Goal: Communication & Community: Answer question/provide support

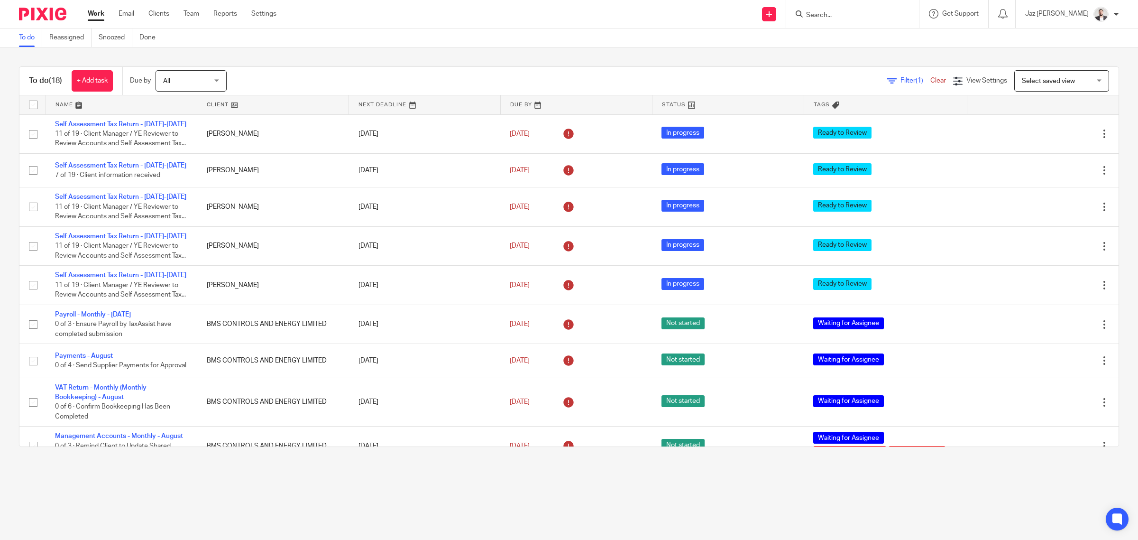
scroll to position [119, 0]
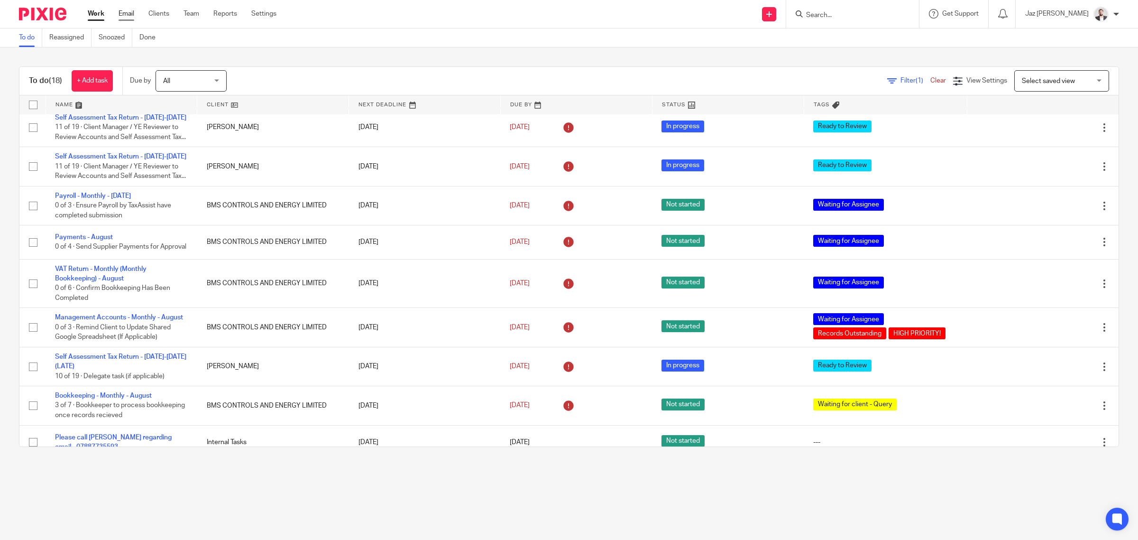
click at [120, 13] on link "Email" at bounding box center [127, 13] width 16 height 9
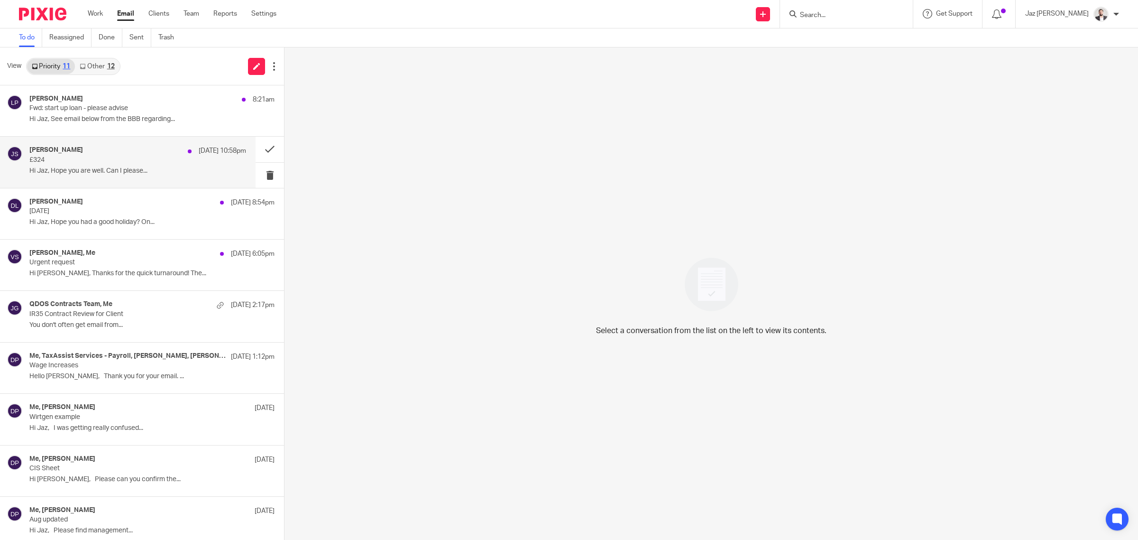
click at [150, 165] on div "[PERSON_NAME] [DATE] 10:58pm £324 Hi Jaz, Hope you are well. Can I please..." at bounding box center [137, 162] width 217 height 32
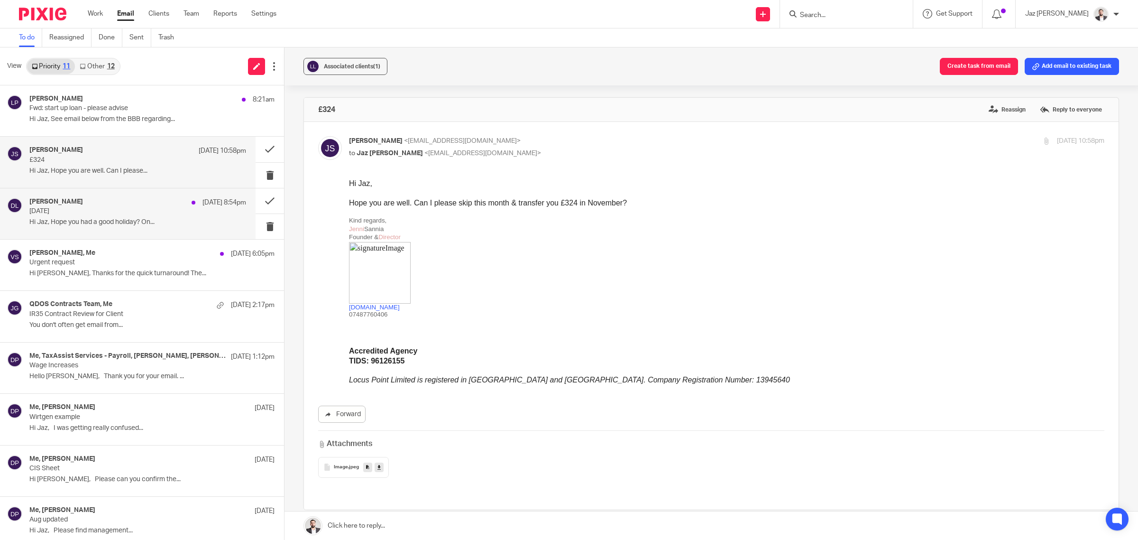
click at [103, 210] on p "Wednesday" at bounding box center [116, 211] width 174 height 8
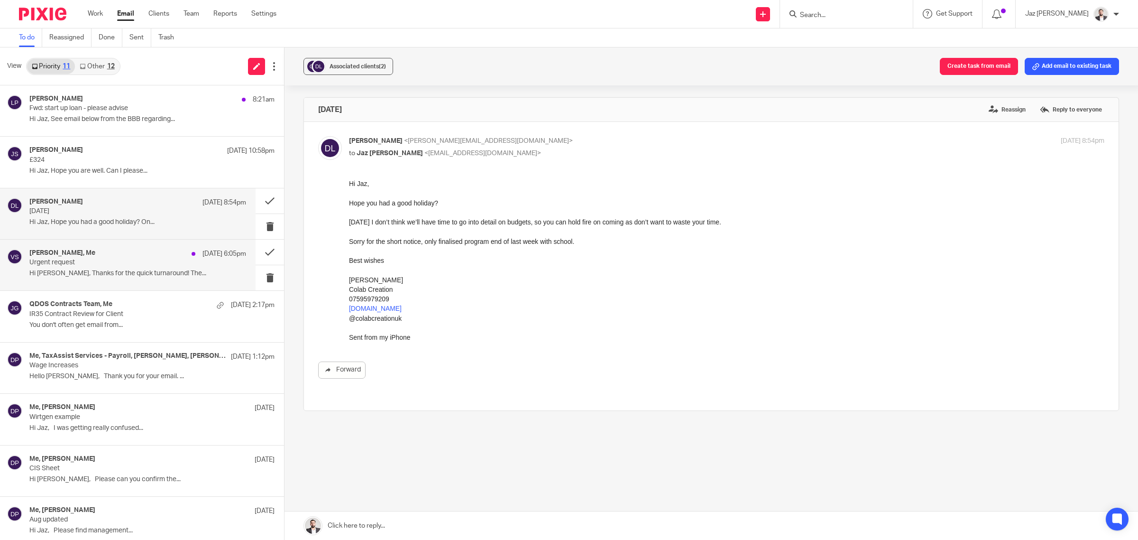
click at [91, 267] on div "Vitoria Silva, Me 22 Sep 6:05pm Urgent request Hi Jaz, Thanks for the quick tur…" at bounding box center [137, 265] width 217 height 32
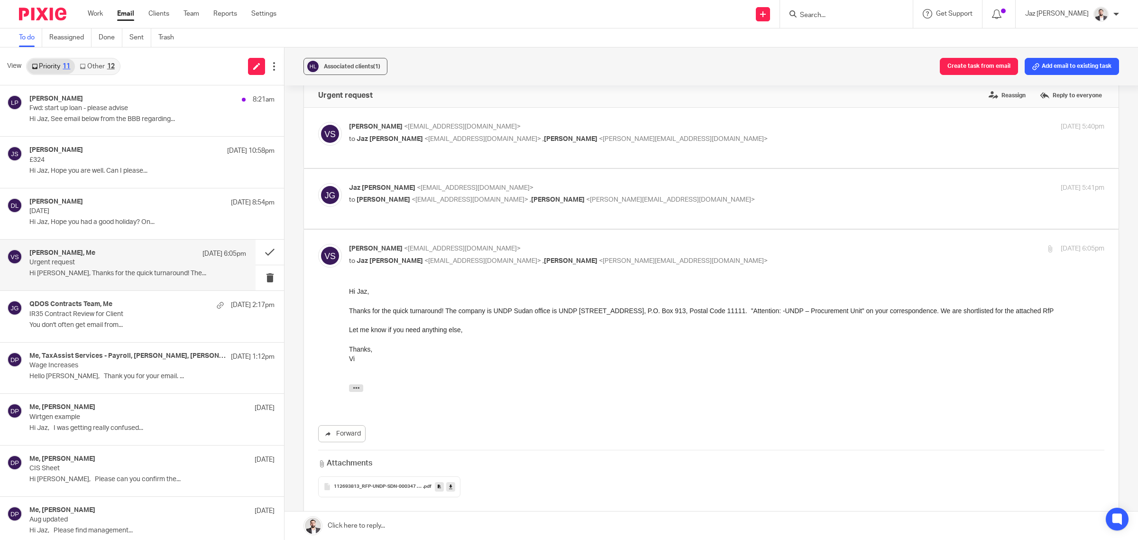
scroll to position [13, 0]
click at [712, 194] on div "Jaz Grewal <jazgrewal@taxassist.co.uk> to Vitoria Silva <vitoria@hereiamstudio.…" at bounding box center [601, 195] width 504 height 22
checkbox input "true"
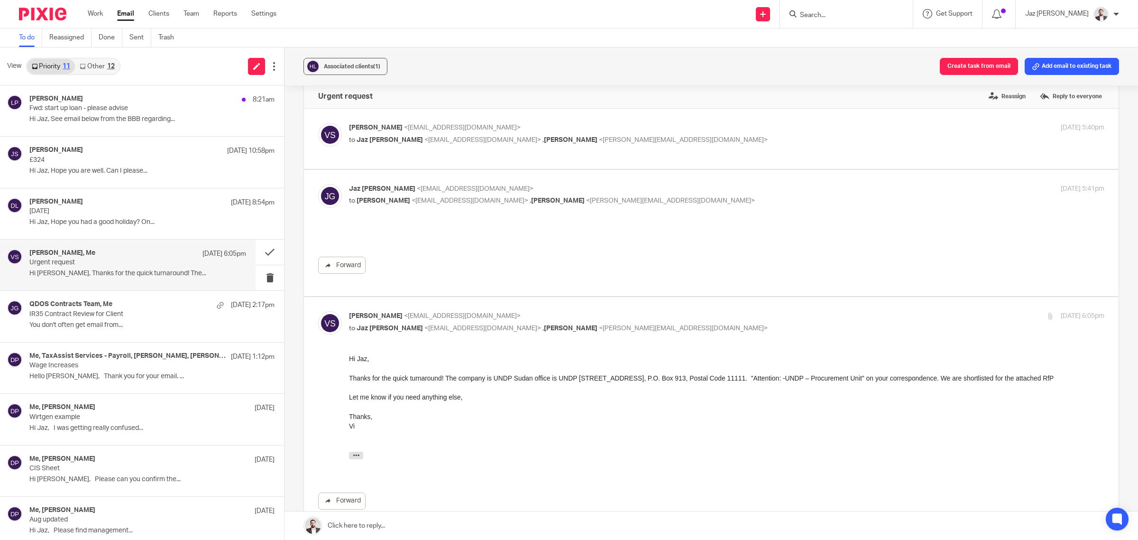
scroll to position [0, 0]
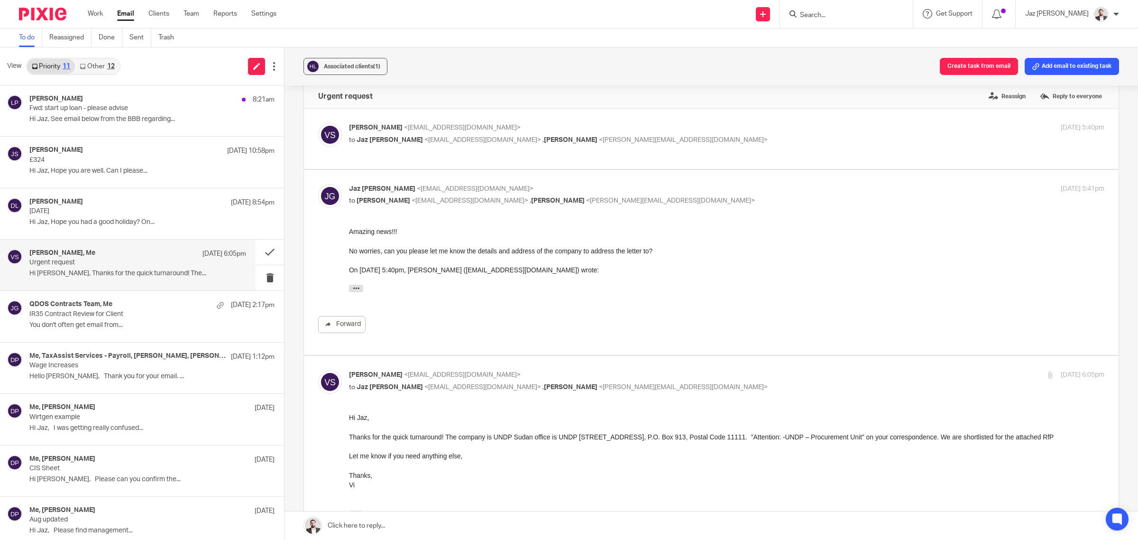
click at [707, 143] on p "to [PERSON_NAME] <[EMAIL_ADDRESS][DOMAIN_NAME]> , [PERSON_NAME] <[PERSON_NAME][…" at bounding box center [601, 140] width 504 height 10
checkbox input "true"
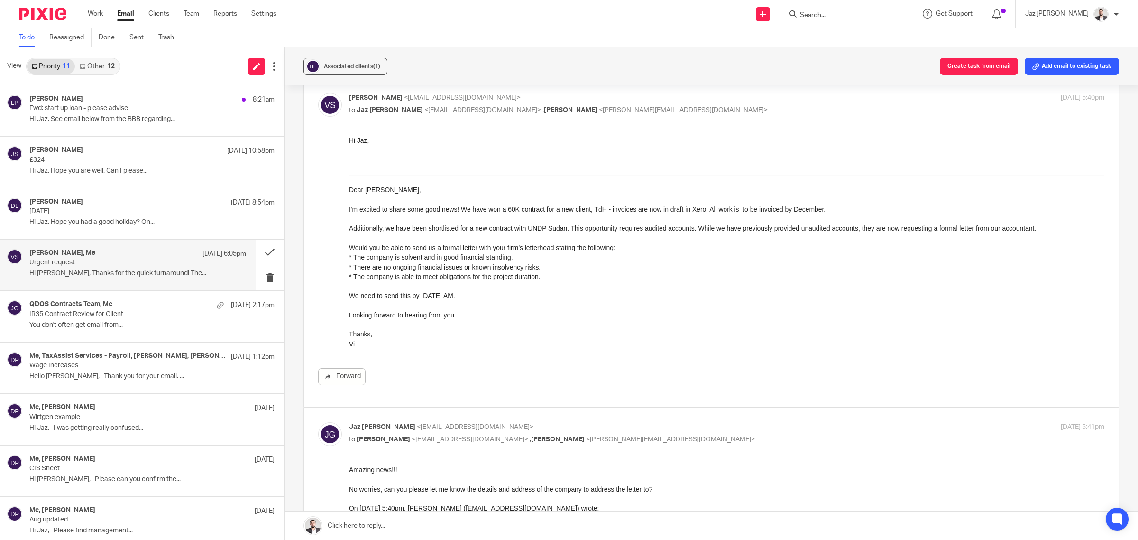
scroll to position [12, 0]
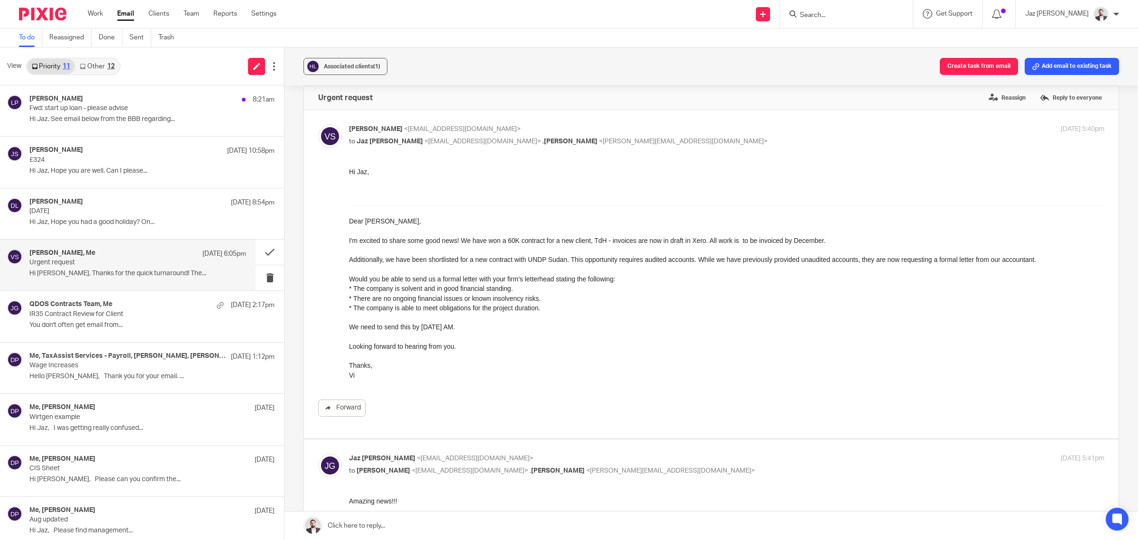
drag, startPoint x: 695, startPoint y: 388, endPoint x: 413, endPoint y: 293, distance: 298.3
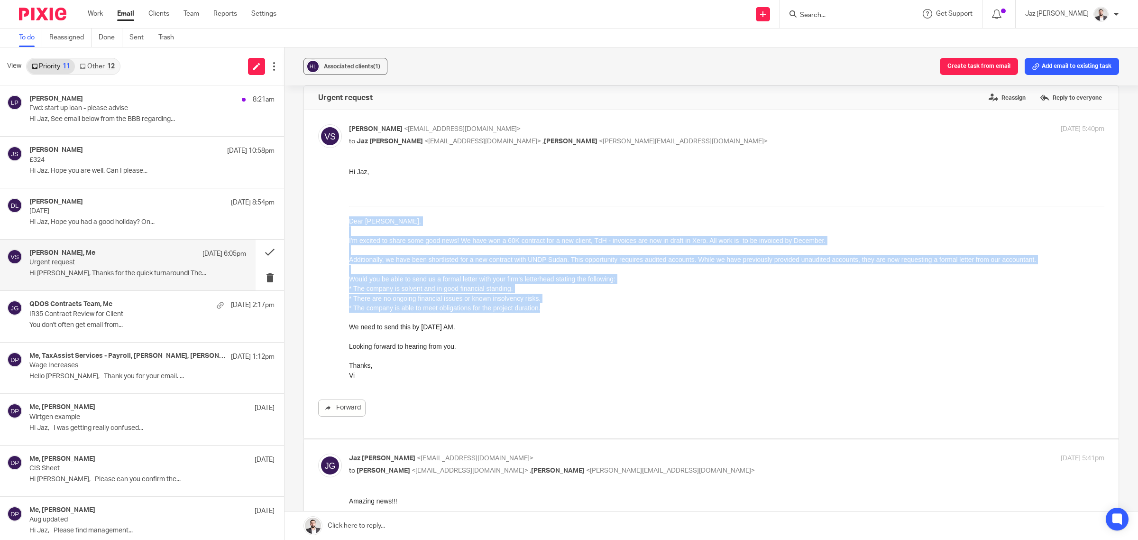
drag, startPoint x: 549, startPoint y: 307, endPoint x: 670, endPoint y: 386, distance: 144.6
click at [349, 219] on html "Hi Jaz, Dear Jaz, I'm excited to share some good news! We have won a 60K contra…" at bounding box center [726, 273] width 755 height 213
copy div "Dear Jaz, I'm excited to share some good news! We have won a 60K contract for a…"
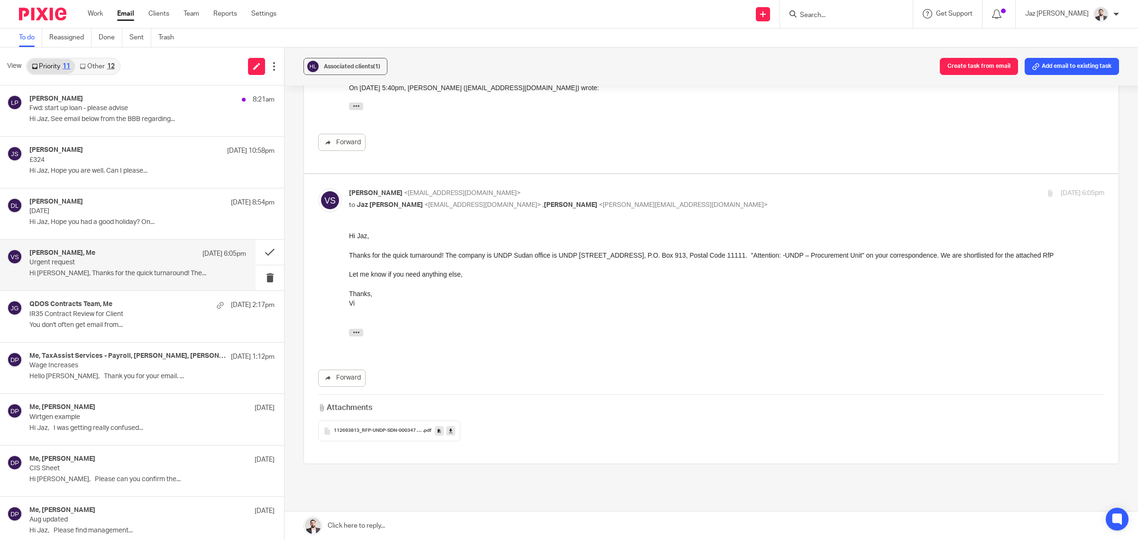
scroll to position [463, 0]
drag, startPoint x: 445, startPoint y: 263, endPoint x: 695, endPoint y: 487, distance: 335.5
click at [349, 255] on html "Hi Jaz, Thanks for the quick turnaround! The company is UNDP Sudan office is UN…" at bounding box center [726, 290] width 755 height 120
copy div "Thanks for the quick turnaround! The company is UNDP Sudan office is UNDP Compo…"
click at [449, 432] on icon at bounding box center [450, 430] width 3 height 7
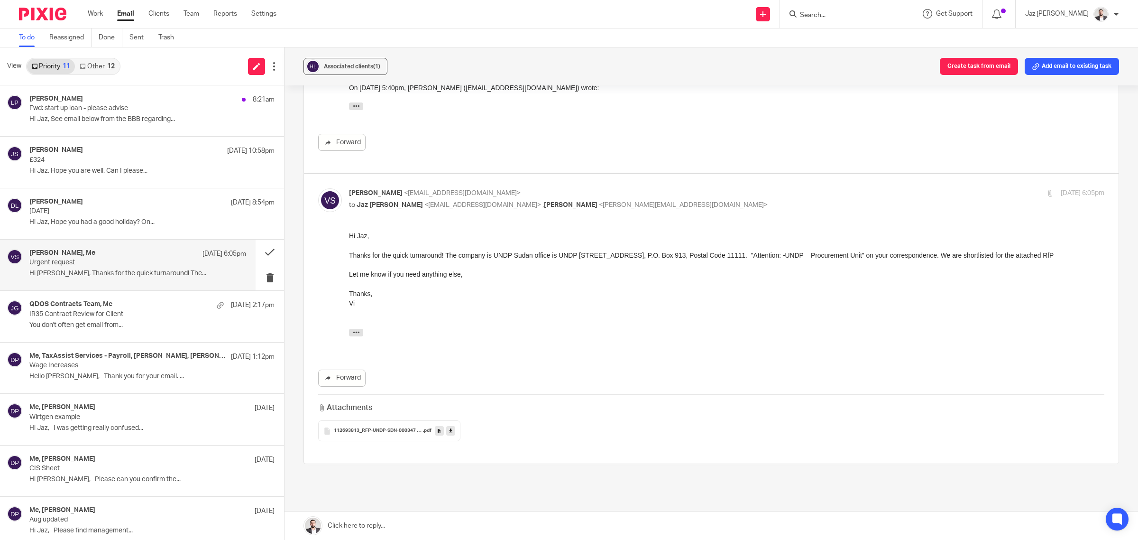
click at [854, 12] on input "Search" at bounding box center [841, 15] width 85 height 9
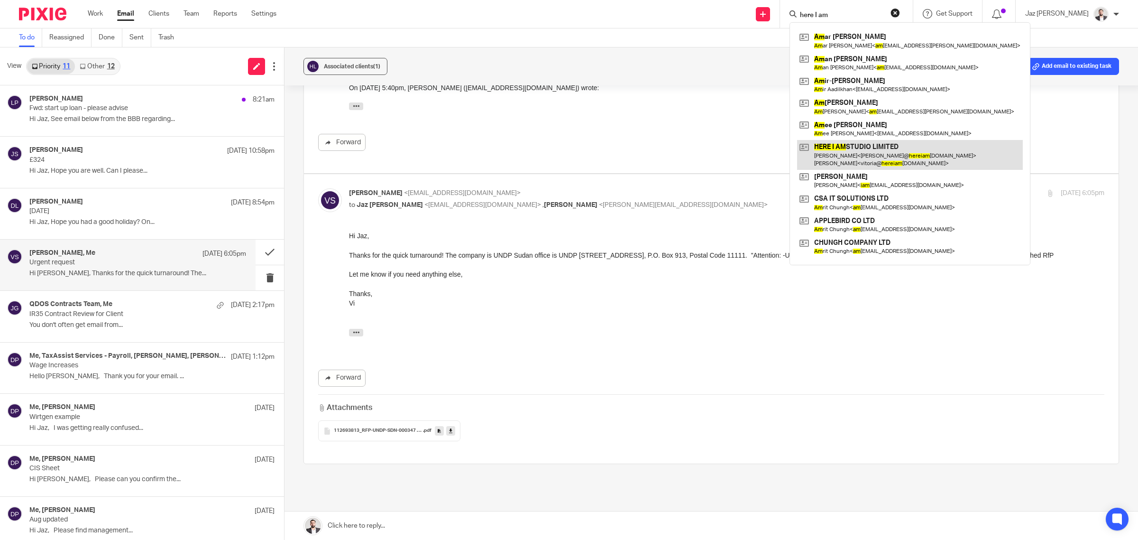
type input "here I am"
click at [891, 152] on link at bounding box center [910, 154] width 226 height 29
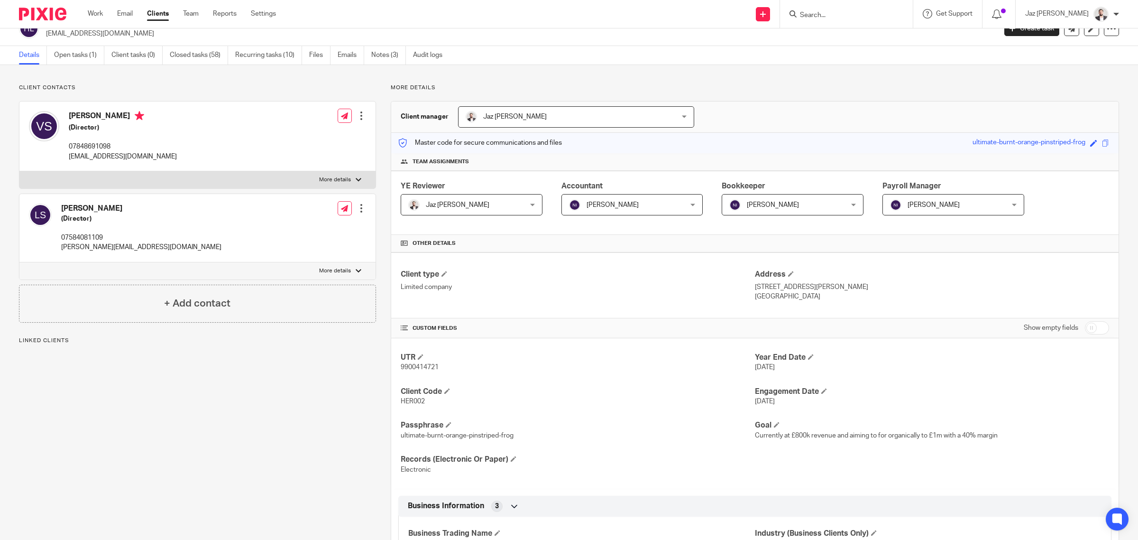
scroll to position [37, 0]
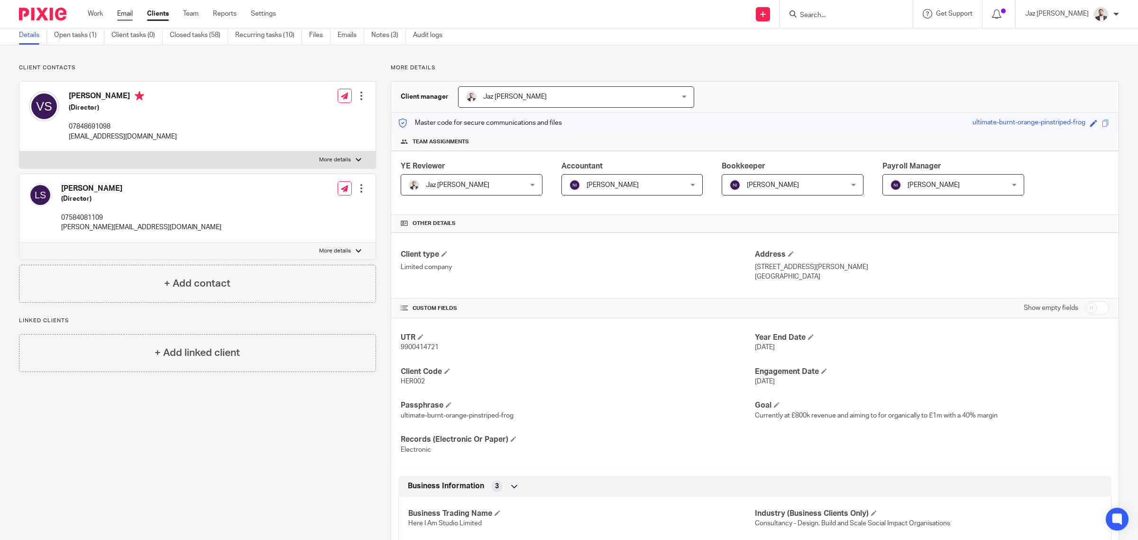
click at [130, 16] on link "Email" at bounding box center [125, 13] width 16 height 9
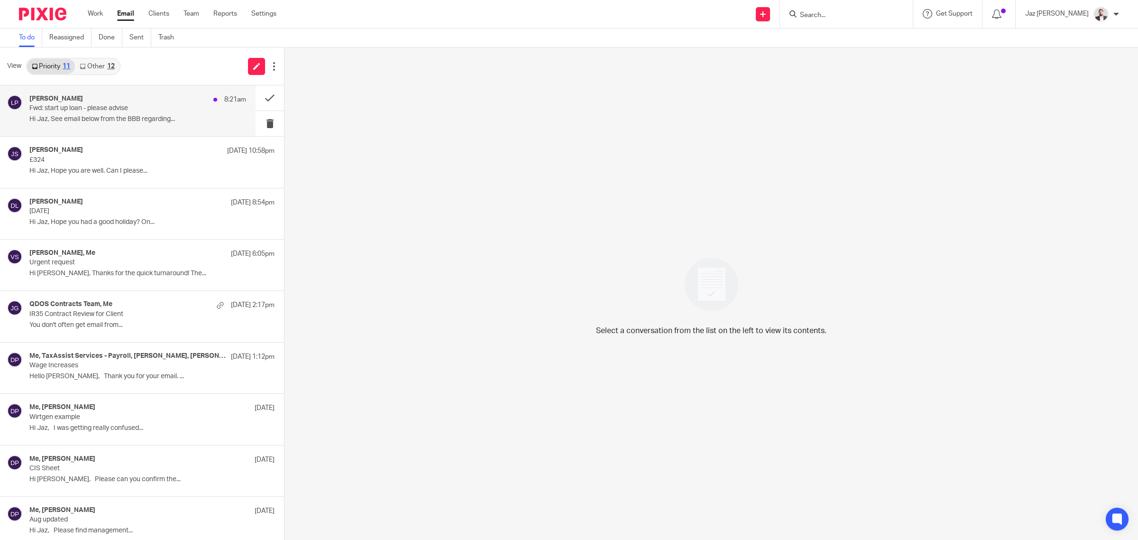
click at [141, 119] on p "Hi Jaz, See email below from the BBB regarding..." at bounding box center [137, 119] width 217 height 8
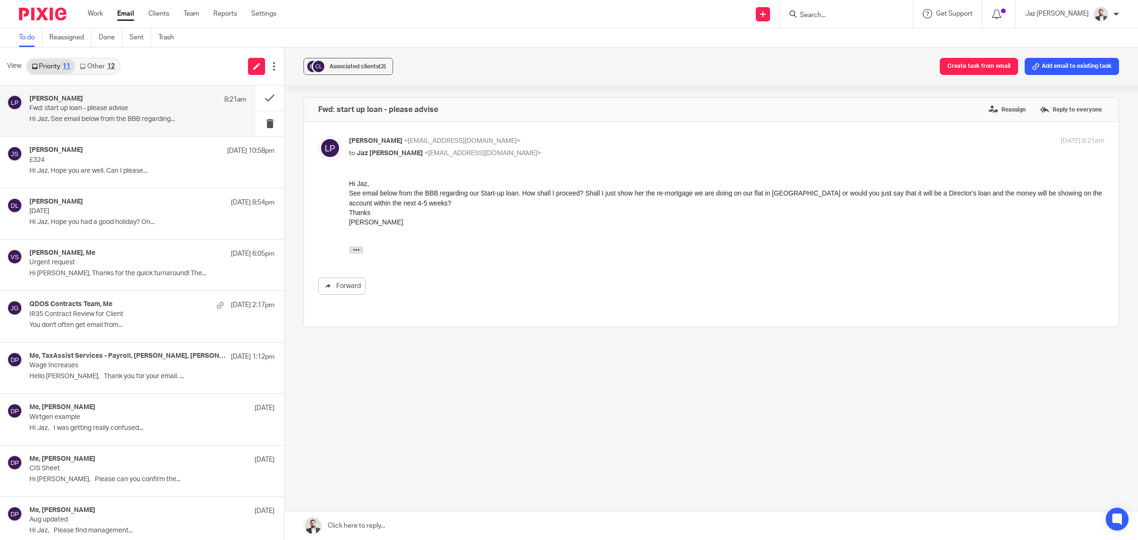
click at [105, 64] on link "Other 12" at bounding box center [97, 66] width 44 height 15
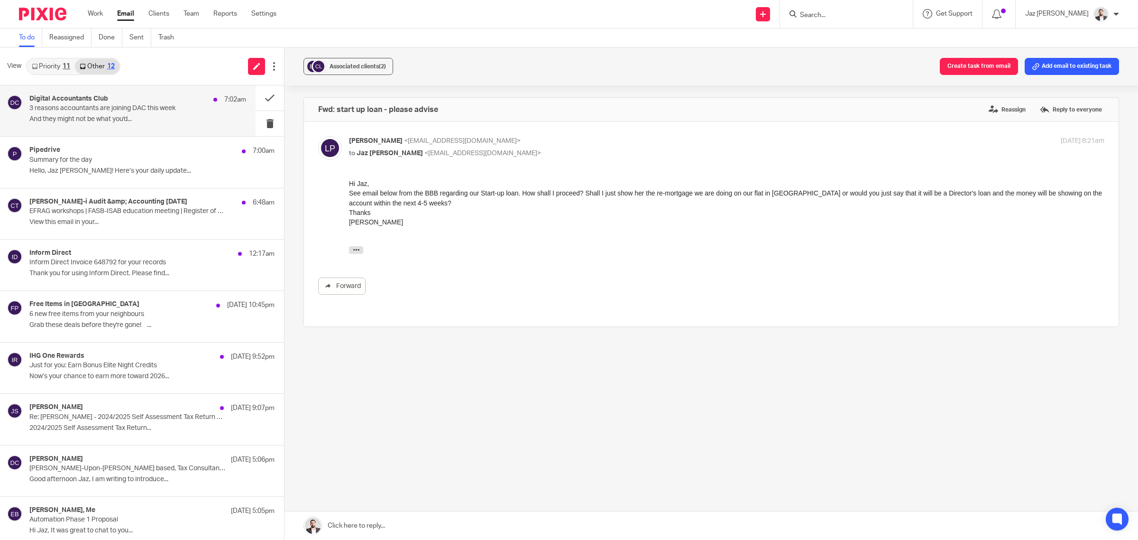
click at [115, 100] on div "Digital Accountants Club 7:02am" at bounding box center [137, 99] width 217 height 9
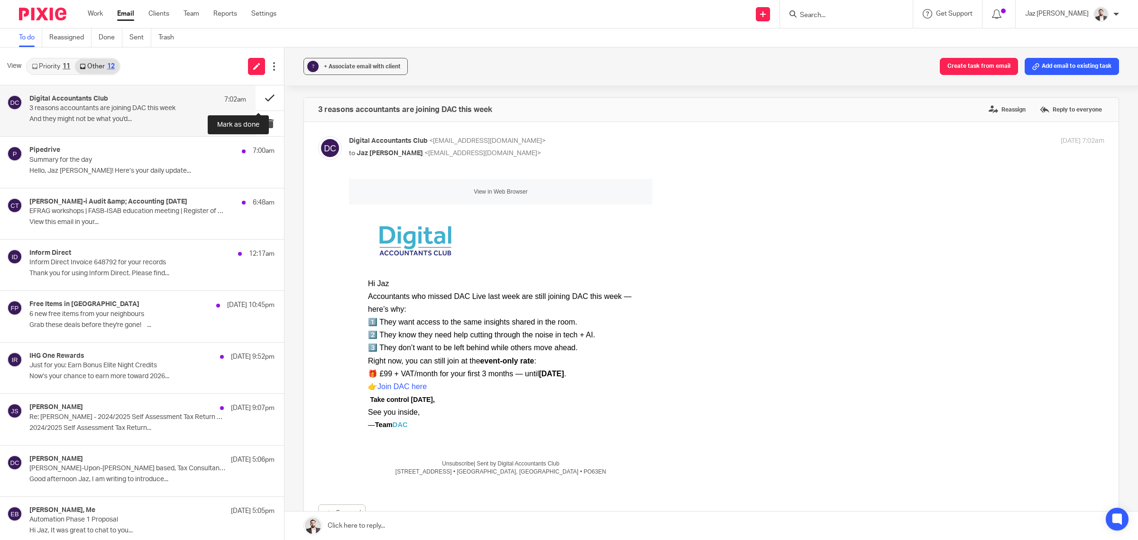
click at [257, 94] on button at bounding box center [270, 97] width 28 height 25
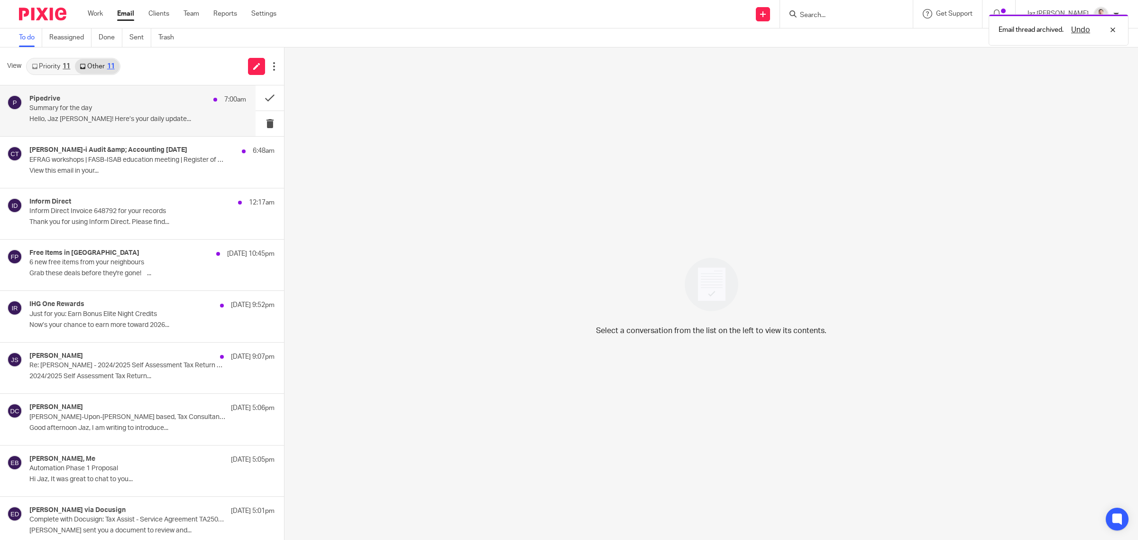
click at [155, 119] on p "Hello, Jaz Grewal! Here’s your daily update..." at bounding box center [137, 119] width 217 height 8
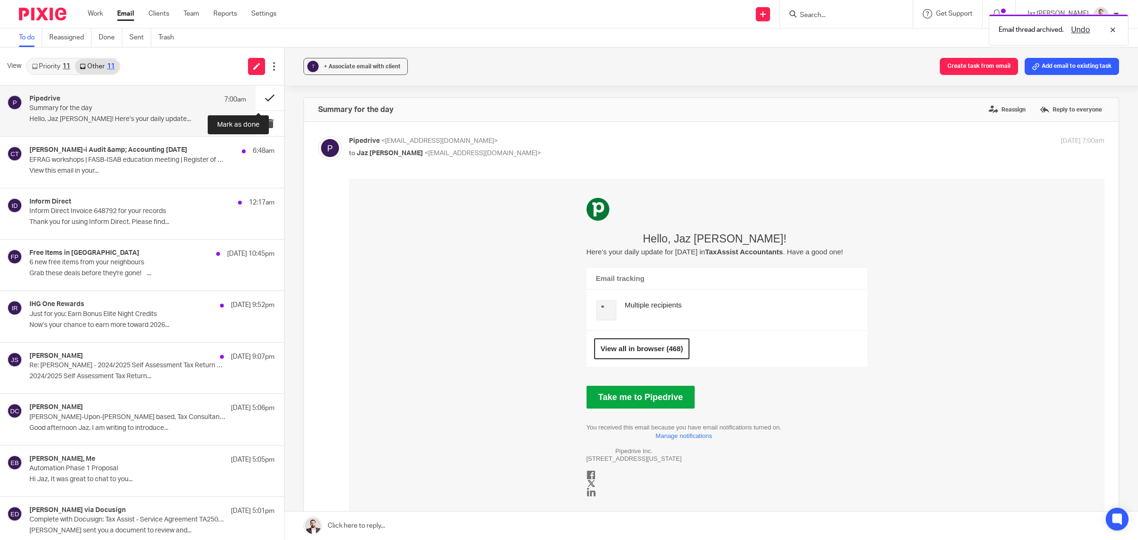
click at [259, 95] on button at bounding box center [270, 97] width 28 height 25
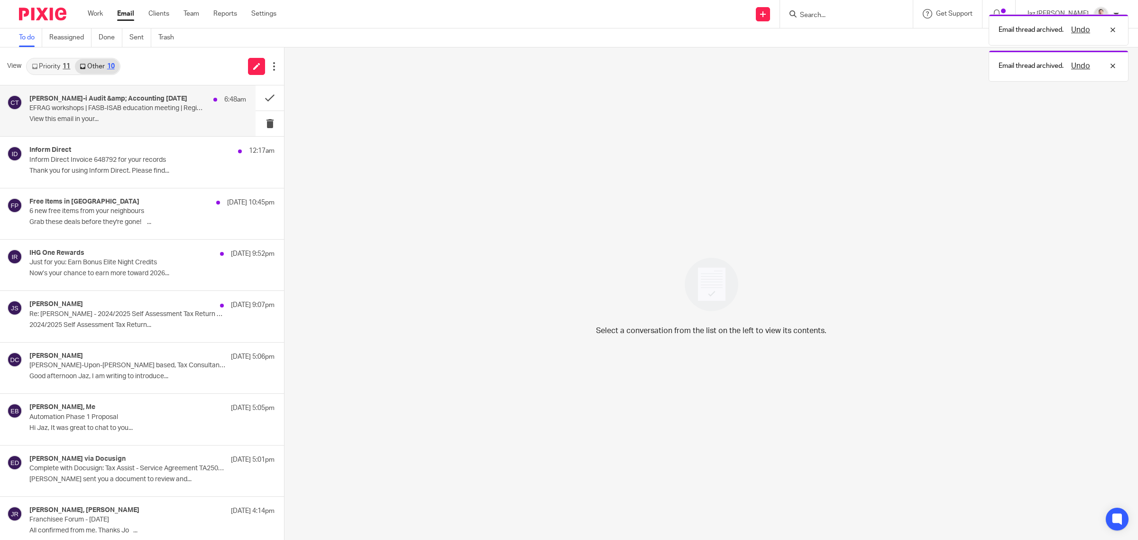
click at [186, 110] on p "EFRAG workshops | FASB-ISAB education meeting | Register of Overseas Entities |…" at bounding box center [116, 108] width 174 height 8
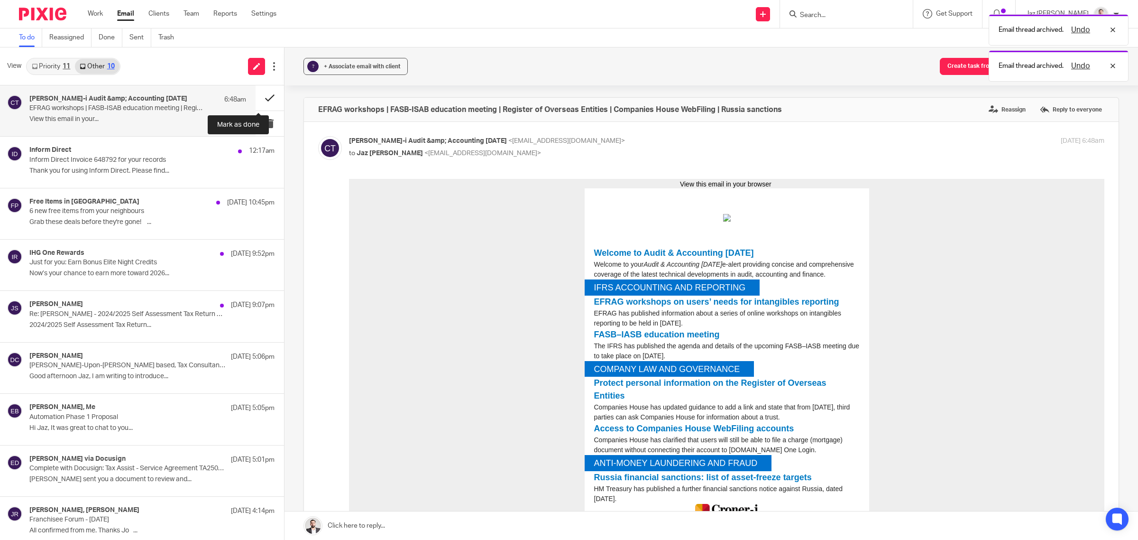
click at [256, 93] on button at bounding box center [270, 97] width 28 height 25
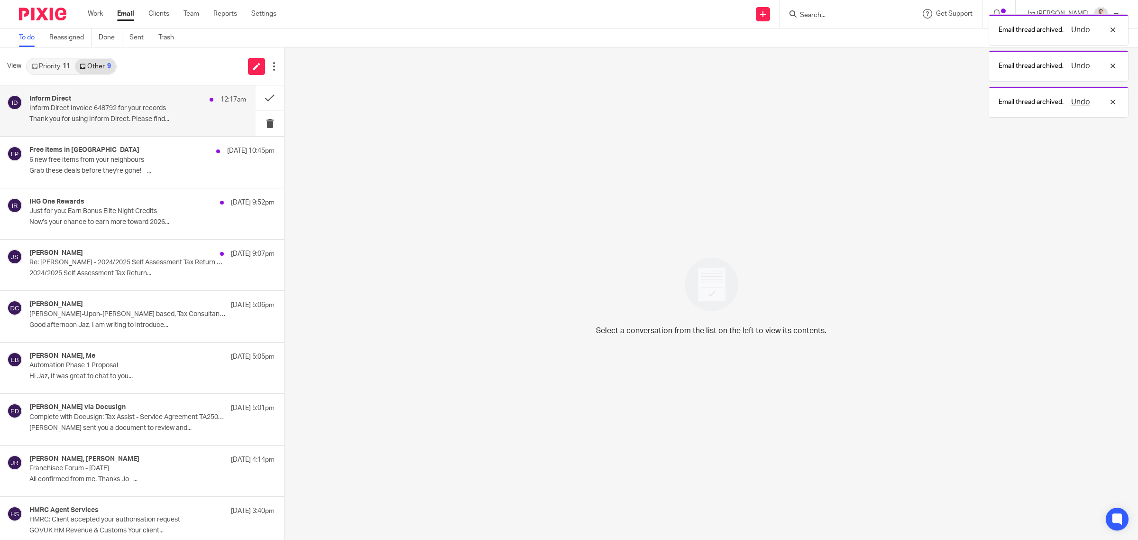
click at [183, 110] on p "Inform Direct Invoice 648792 for your records" at bounding box center [116, 108] width 174 height 8
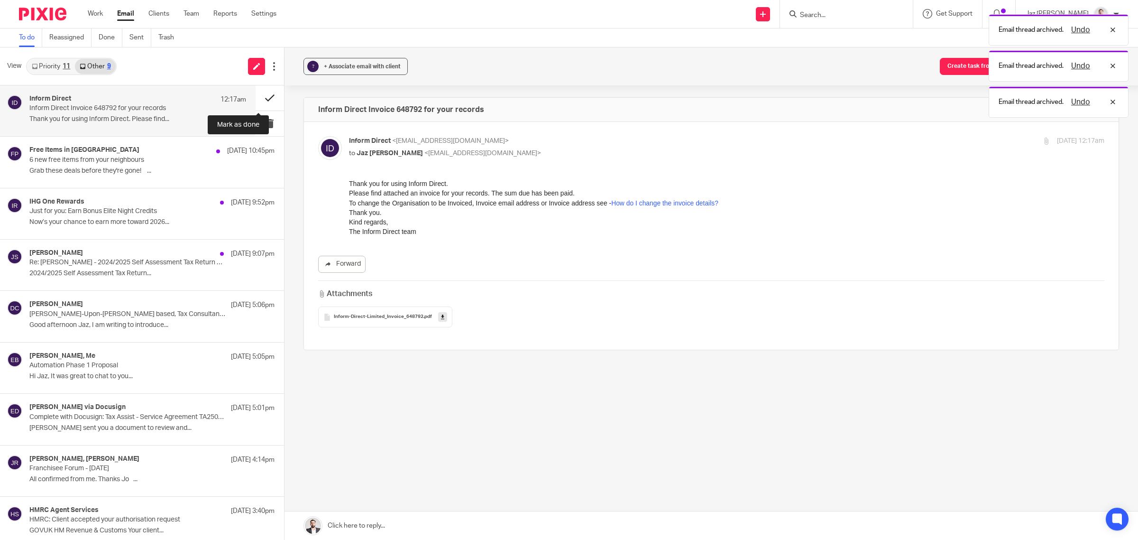
click at [256, 93] on button at bounding box center [270, 97] width 28 height 25
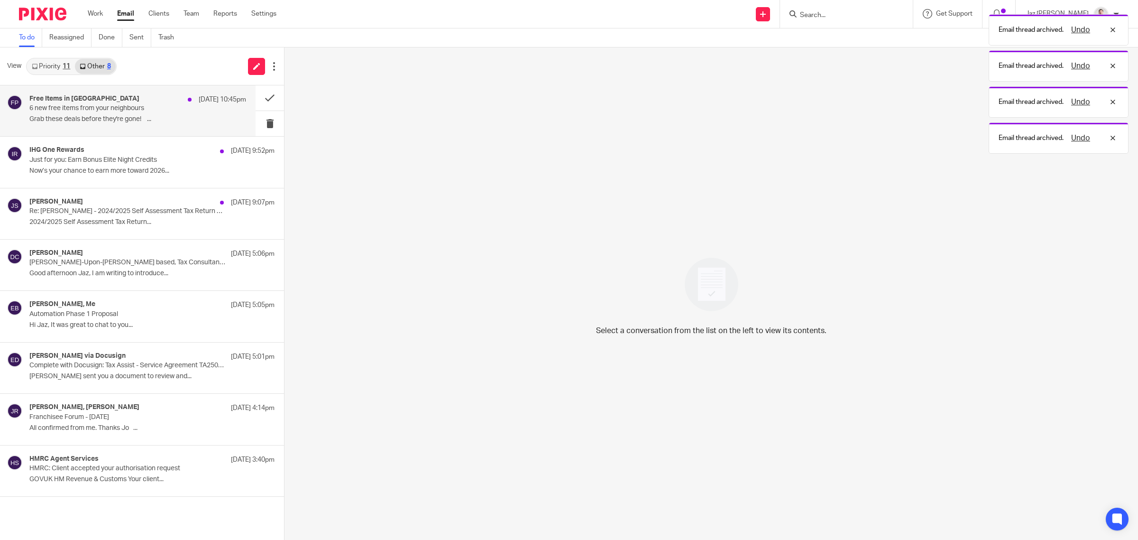
click at [193, 105] on p "6 new free items from your neighbours" at bounding box center [116, 108] width 174 height 8
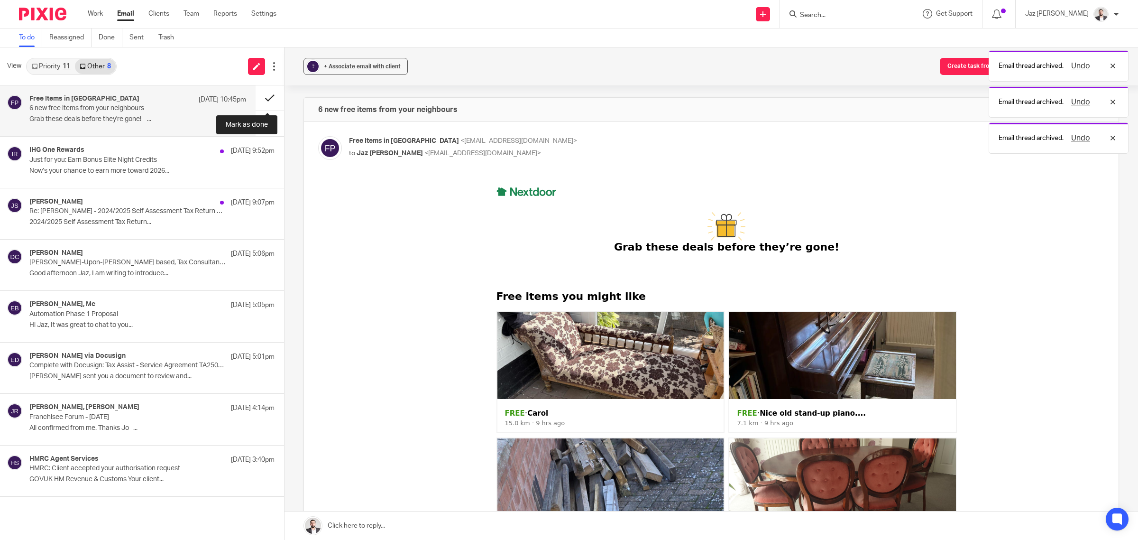
click at [263, 91] on button at bounding box center [270, 97] width 28 height 25
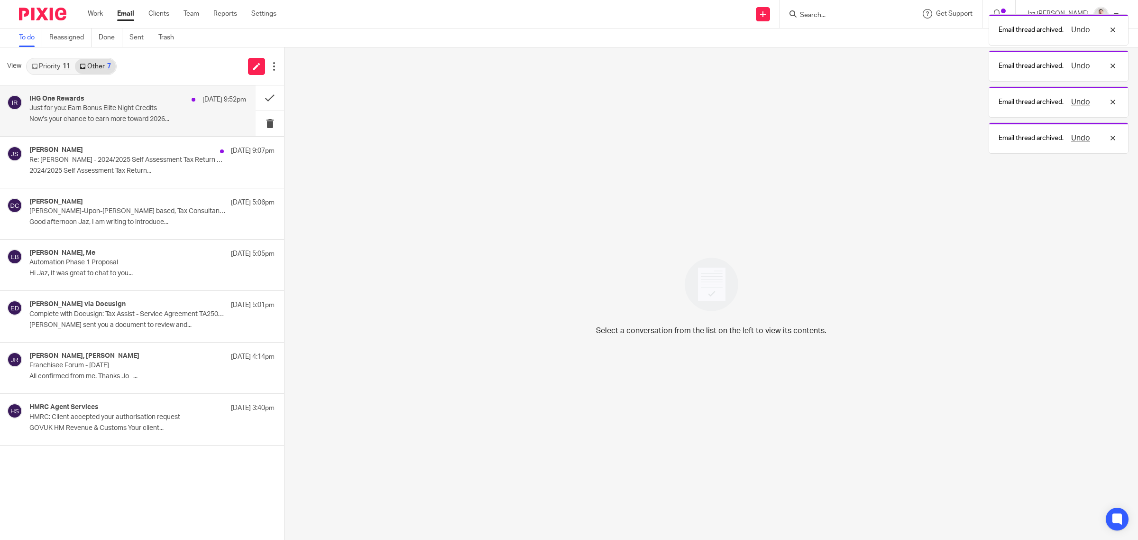
click at [187, 103] on div "22 Sep 9:52pm" at bounding box center [216, 99] width 59 height 9
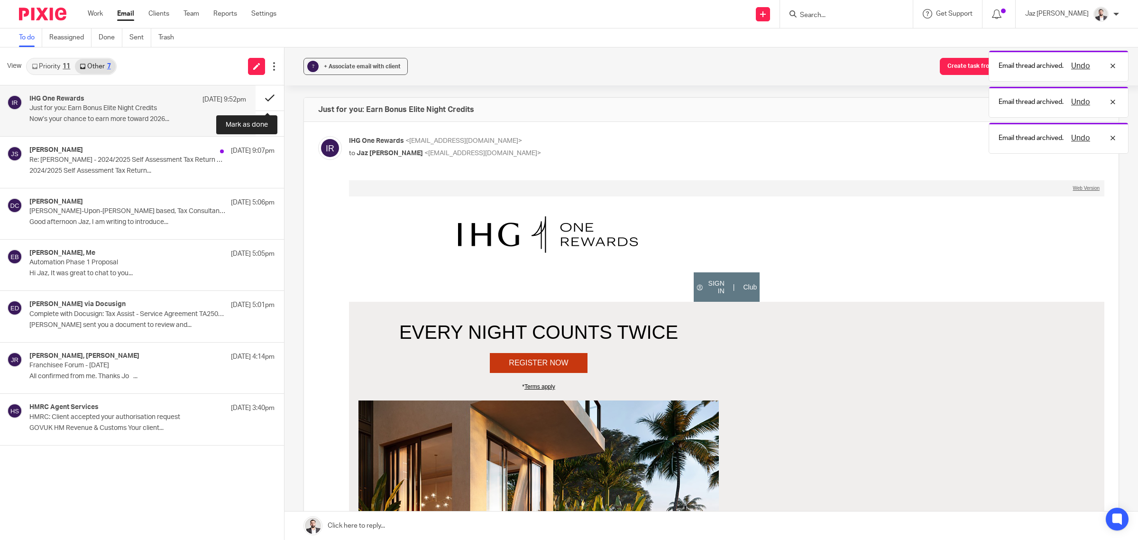
click at [260, 91] on button at bounding box center [270, 97] width 28 height 25
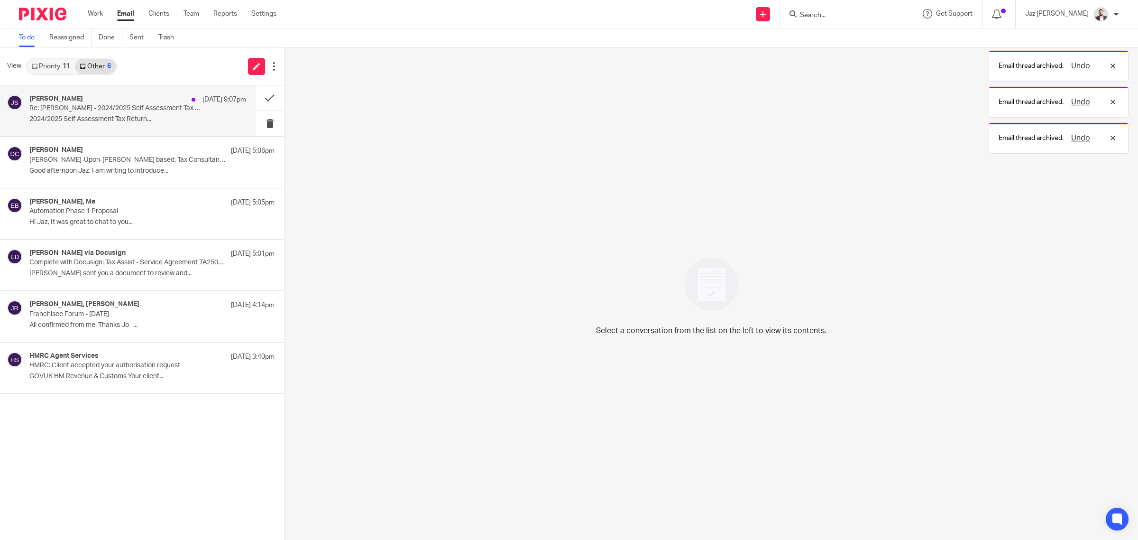
click at [174, 98] on div "Jamie Smith 22 Sep 9:07pm" at bounding box center [137, 99] width 217 height 9
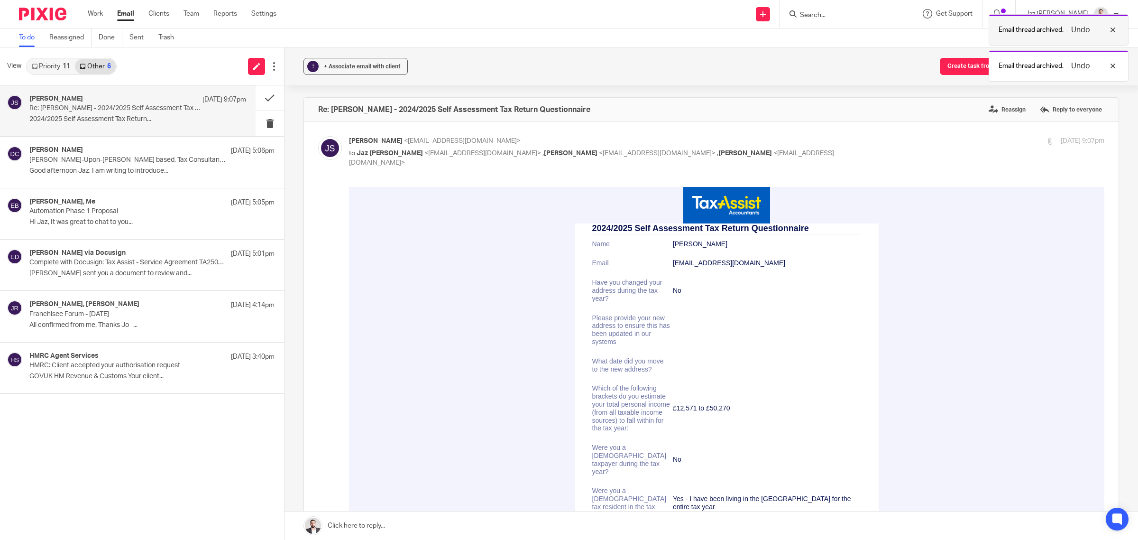
click at [1111, 35] on div "Undo" at bounding box center [1091, 29] width 55 height 11
click at [1111, 34] on div "Undo" at bounding box center [1091, 29] width 55 height 11
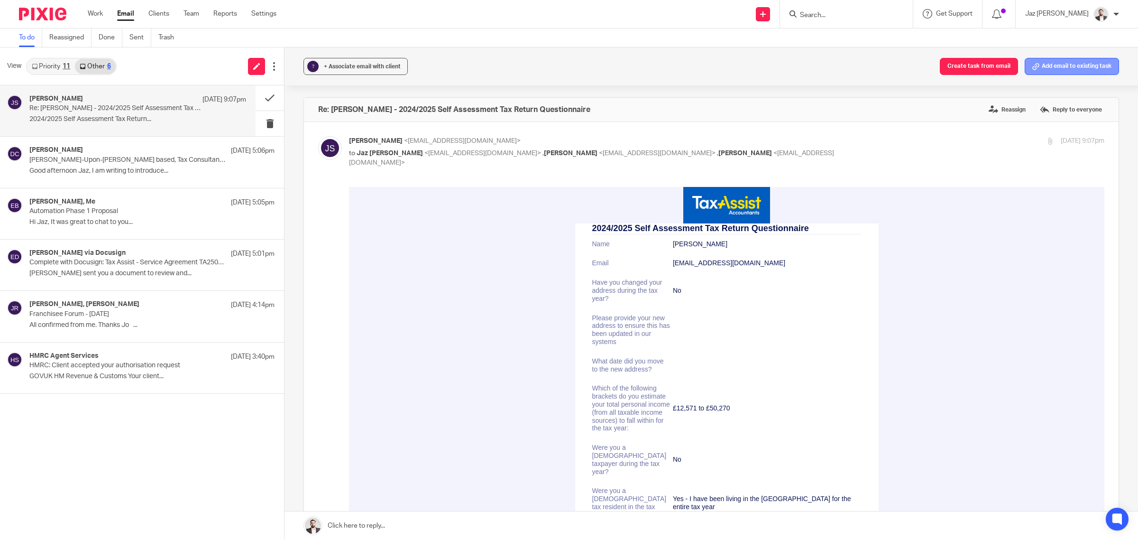
click at [1061, 62] on button "Add email to existing task" at bounding box center [1072, 66] width 94 height 17
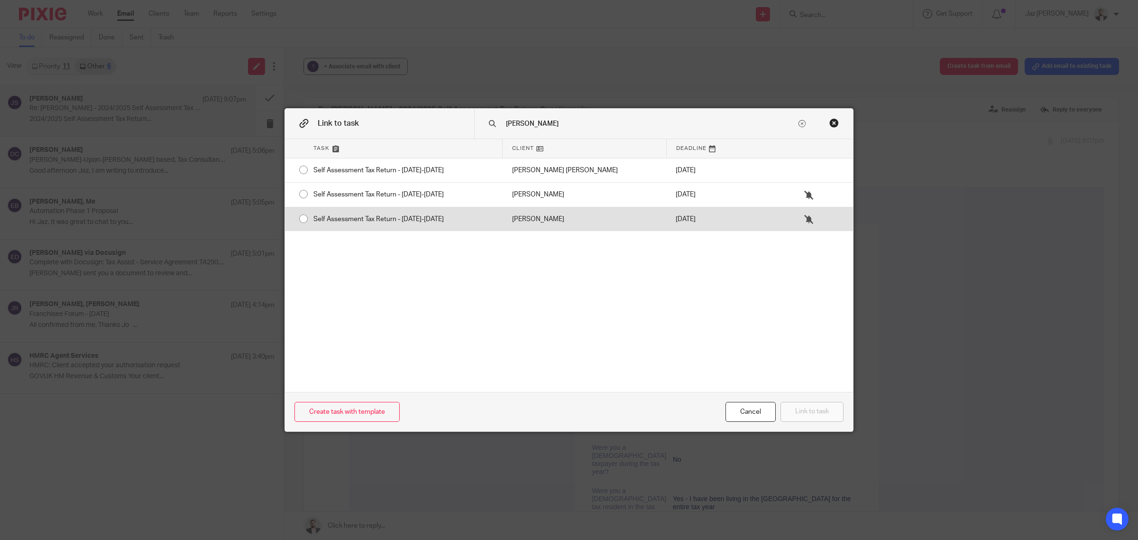
type input "jamie"
click at [512, 221] on div "[PERSON_NAME]" at bounding box center [585, 219] width 164 height 24
radio input "true"
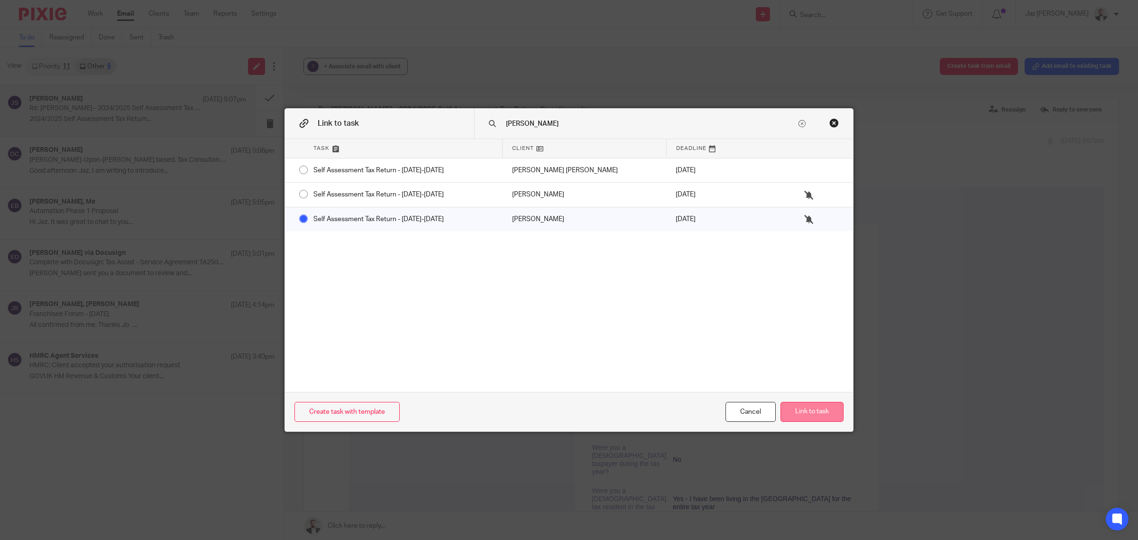
click at [810, 415] on button "Link to task" at bounding box center [812, 412] width 63 height 20
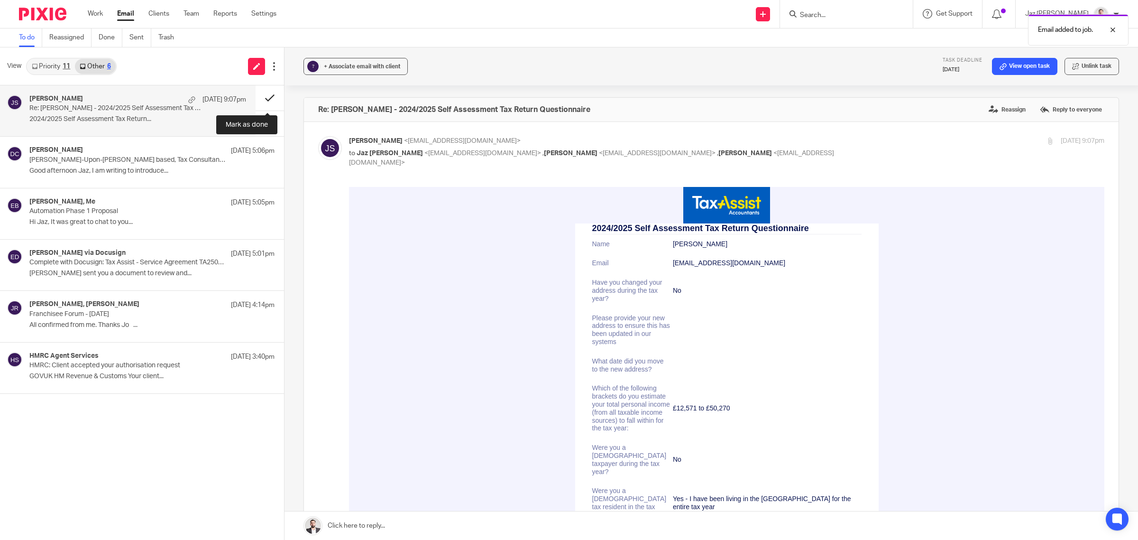
click at [273, 101] on button at bounding box center [270, 97] width 28 height 25
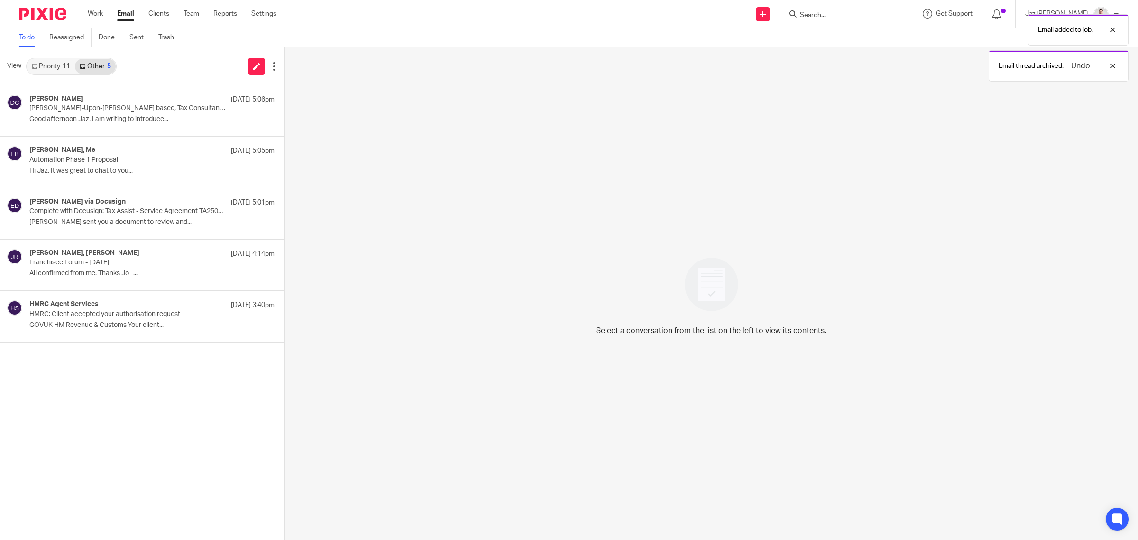
click at [61, 66] on link "Priority 11" at bounding box center [51, 66] width 48 height 15
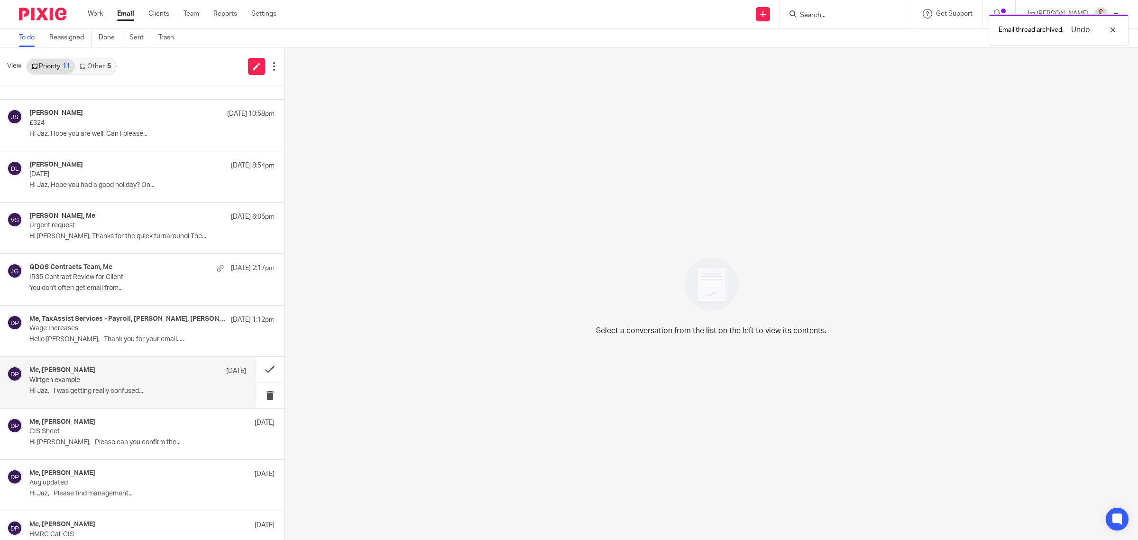
scroll to position [26, 0]
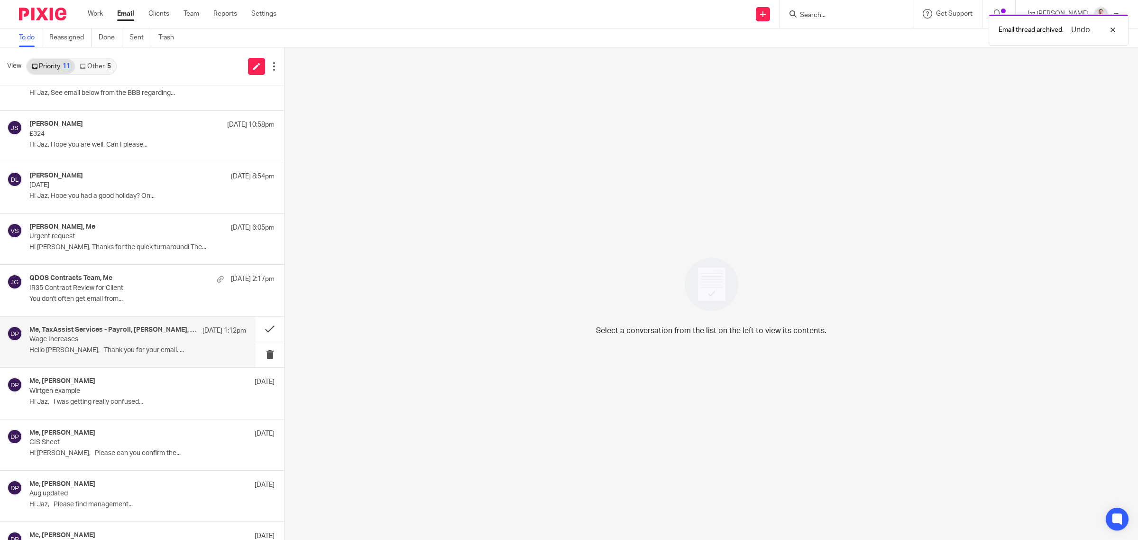
click at [124, 335] on p "Wage Increases" at bounding box center [116, 339] width 174 height 8
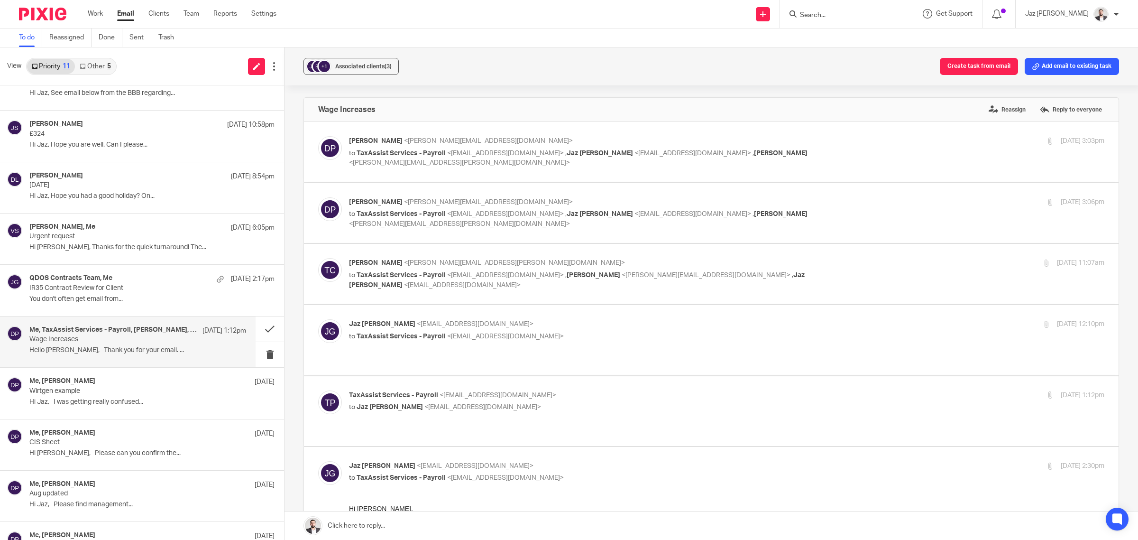
scroll to position [144, 0]
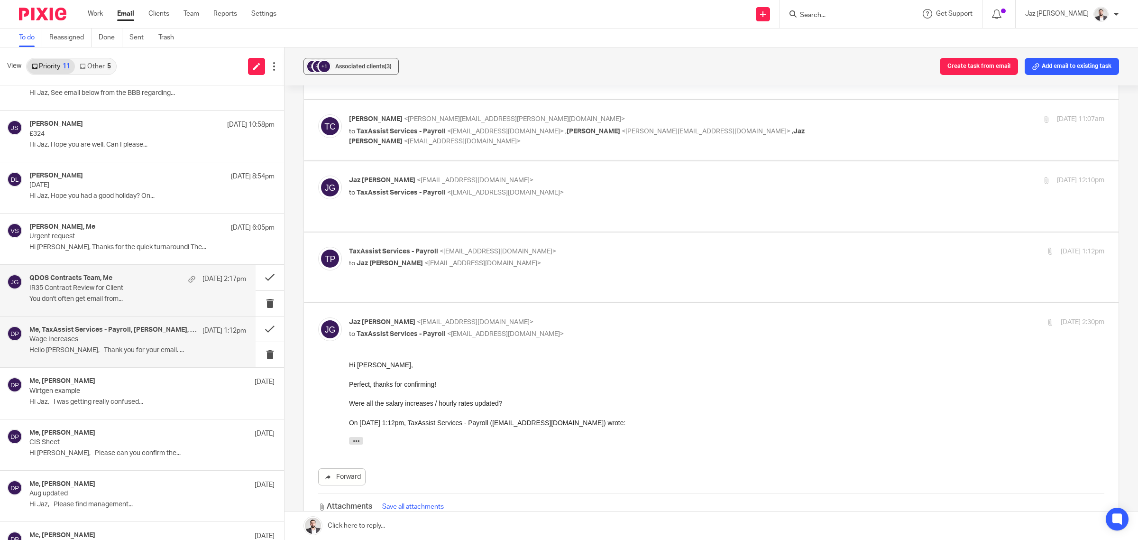
click at [130, 293] on div "QDOS Contracts Team, Me 22 Sep 2:17pm IR35 Contract Review for Client You don't…" at bounding box center [137, 290] width 217 height 32
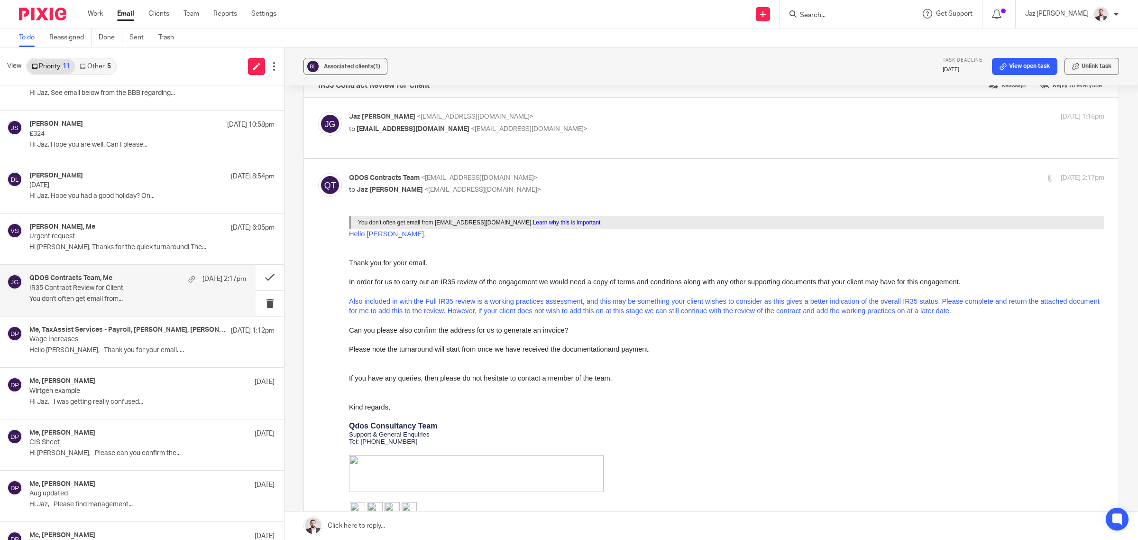
scroll to position [25, 0]
click at [167, 340] on p "Wage Increases" at bounding box center [116, 339] width 174 height 8
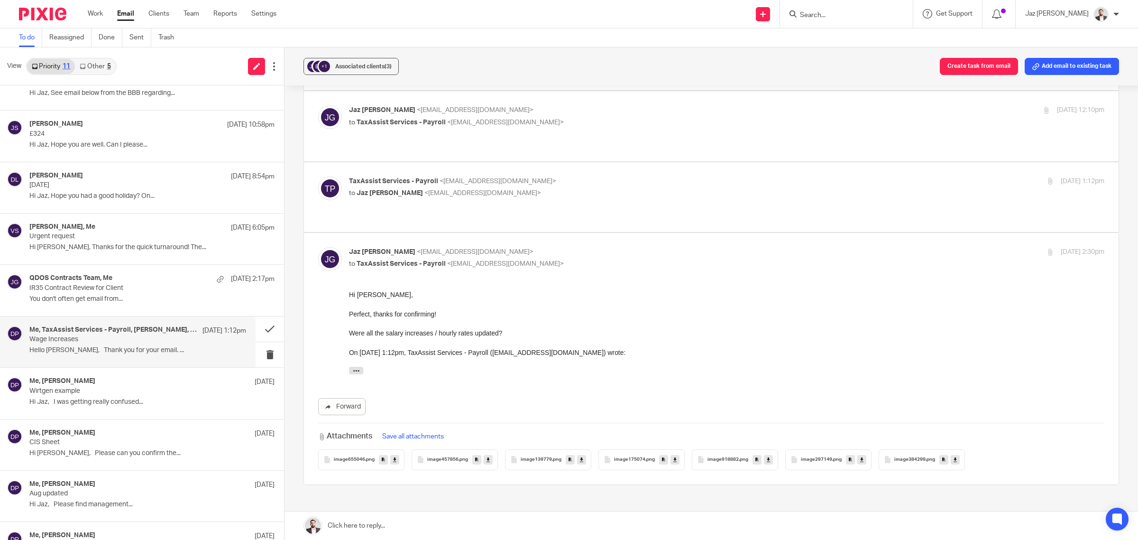
scroll to position [214, 0]
click at [114, 303] on p "You don't often get email from..." at bounding box center [137, 299] width 217 height 8
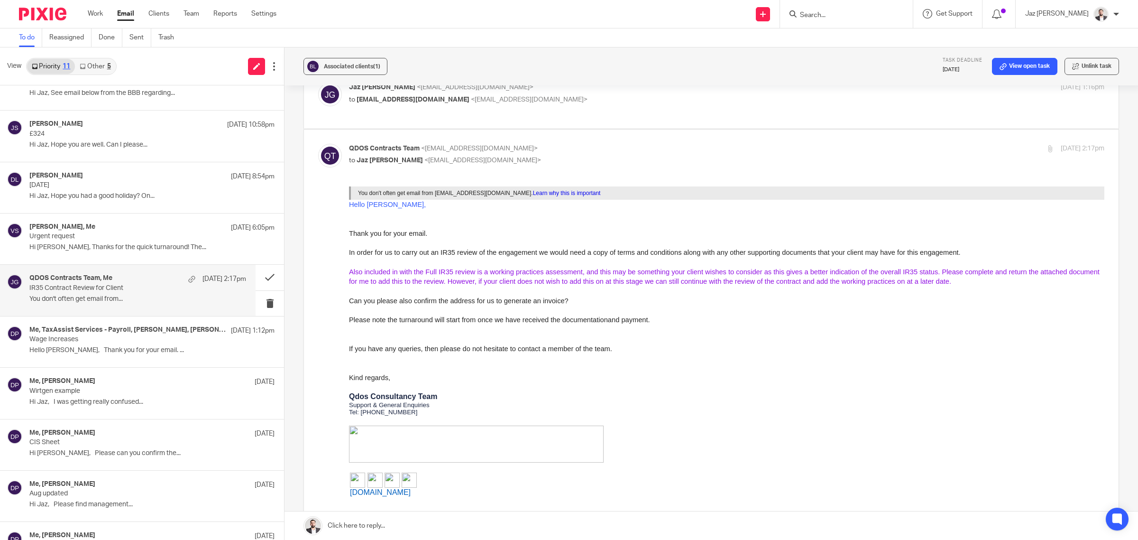
scroll to position [55, 0]
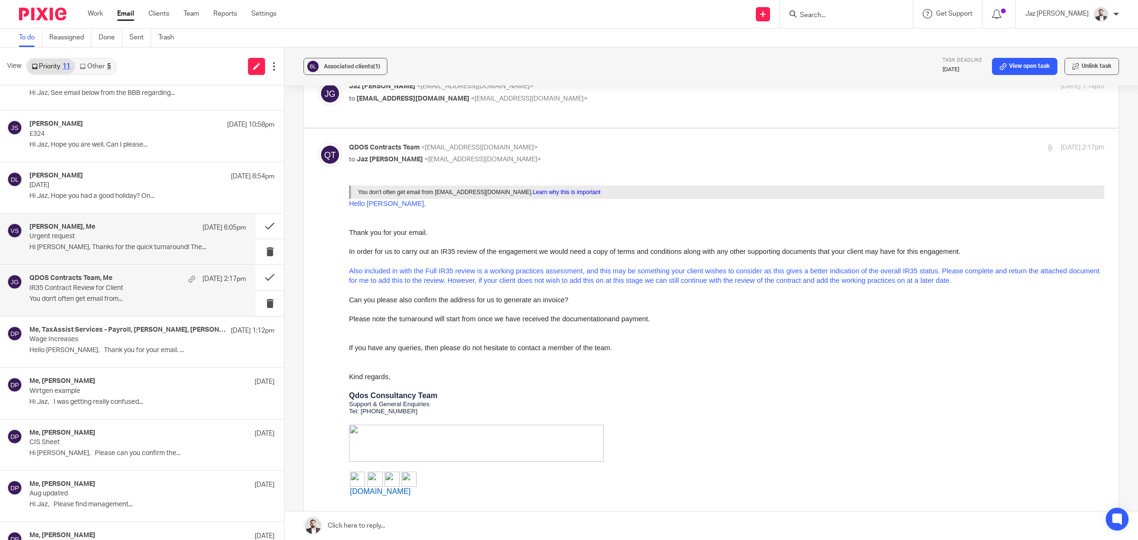
click at [155, 231] on div "Vitoria Silva, Me 22 Sep 6:05pm" at bounding box center [137, 227] width 217 height 9
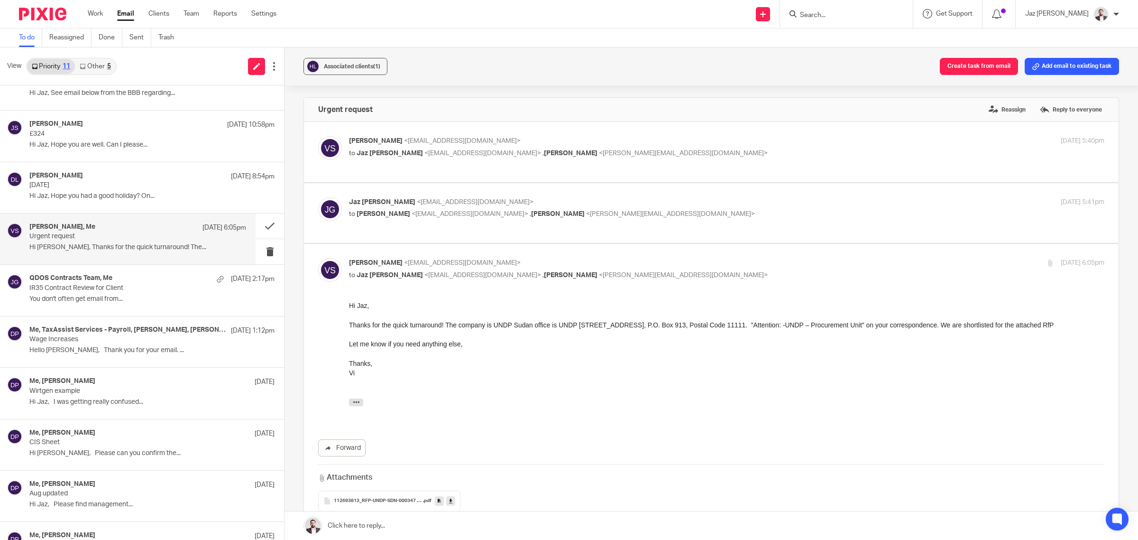
scroll to position [0, 0]
click at [666, 216] on p "to Vitoria Silva <vitoria@hereiamstudio.com> , Laura Scanlon <laura@hereiamstud…" at bounding box center [601, 214] width 504 height 10
checkbox input "true"
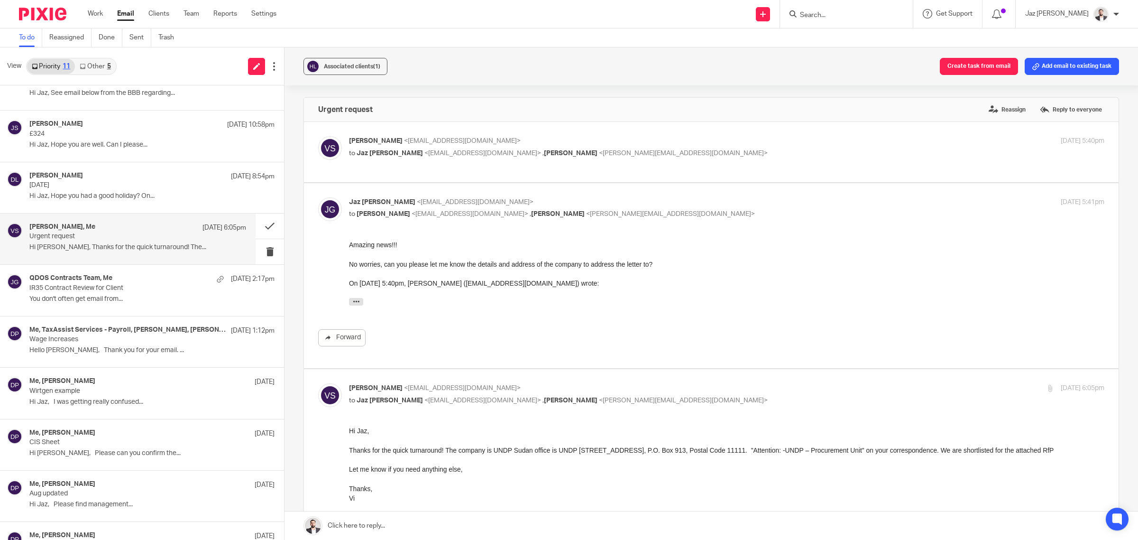
click at [676, 160] on div "Vitoria Silva <vitoria@hereiamstudio.com> to Jaz Grewal <jazgrewal@taxassist.co…" at bounding box center [711, 152] width 786 height 32
click at [681, 148] on p "to Jaz Grewal <jazgrewal@taxassist.co.uk> , Laura Scanlon <laura@hereiamstudio.…" at bounding box center [601, 153] width 504 height 10
checkbox input "true"
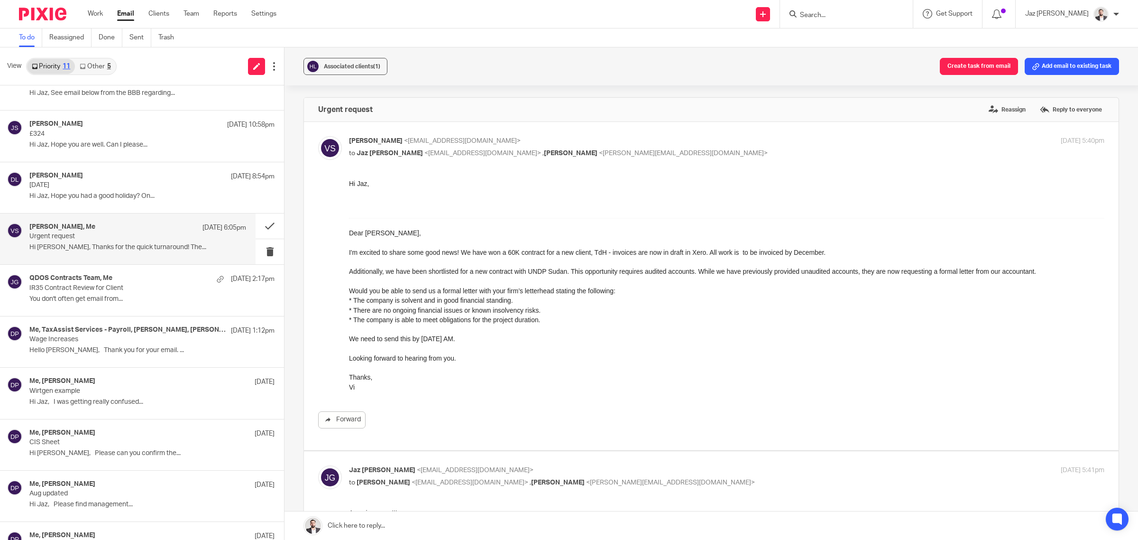
scroll to position [511, 0]
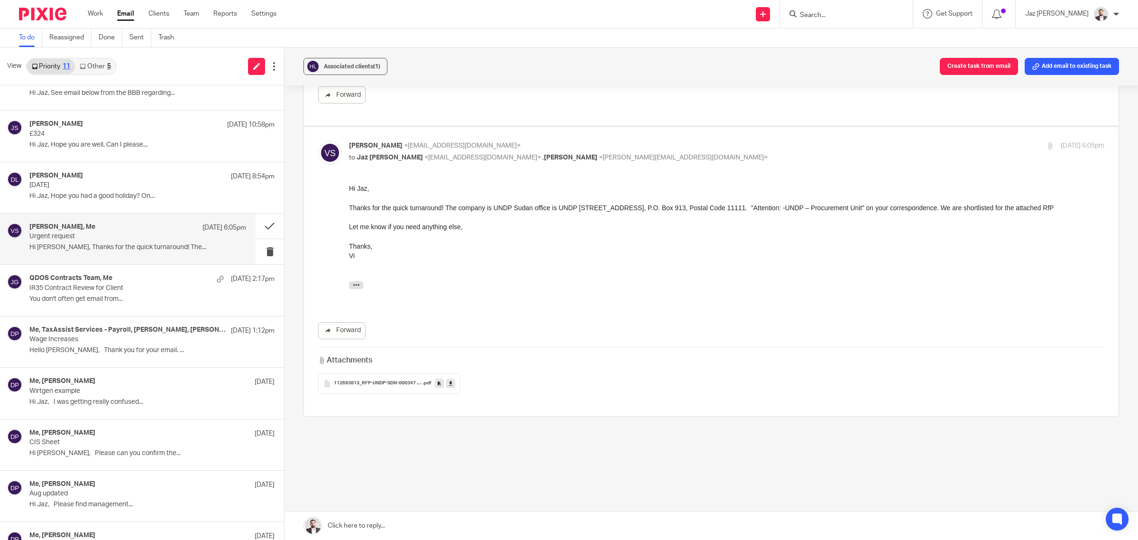
click at [364, 387] on div "112693813_RFP-UNDP-SDN-000347 Design Digital Financial Literacy (1) .pdf" at bounding box center [389, 383] width 142 height 21
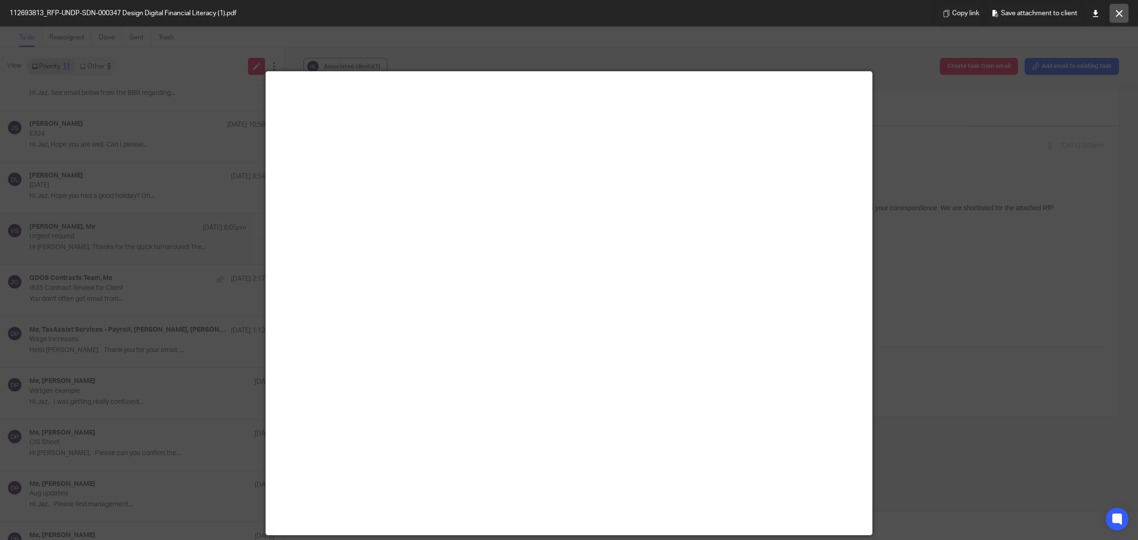
click at [1120, 12] on icon at bounding box center [1119, 13] width 7 height 7
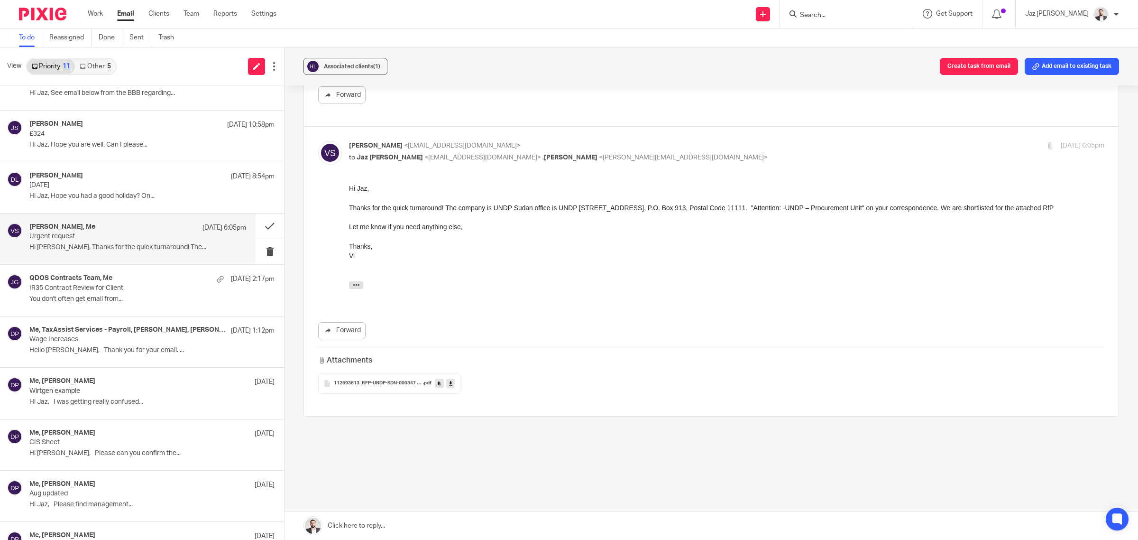
click at [406, 520] on link at bounding box center [712, 525] width 854 height 28
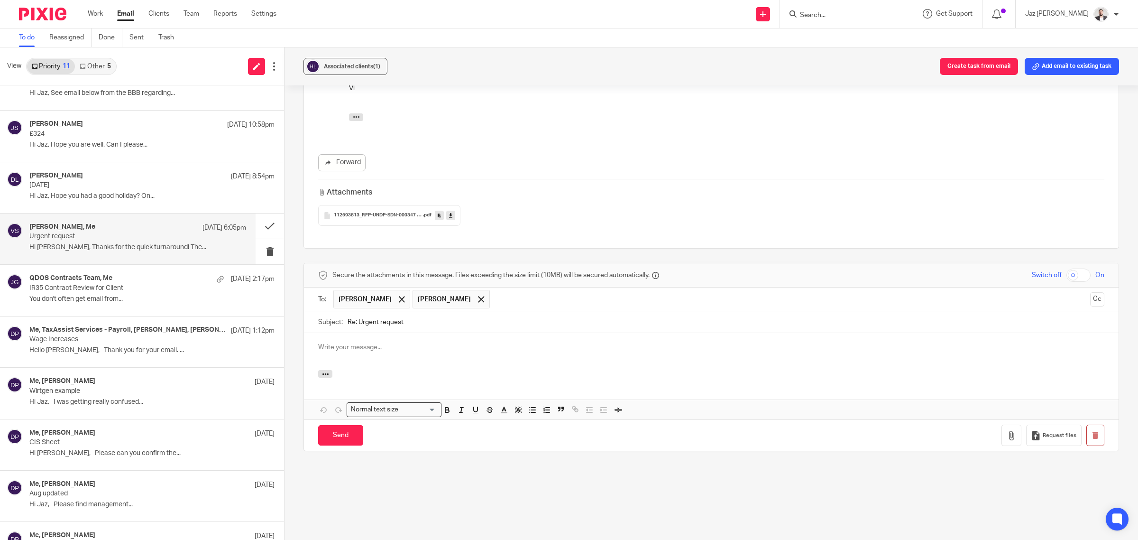
scroll to position [0, 0]
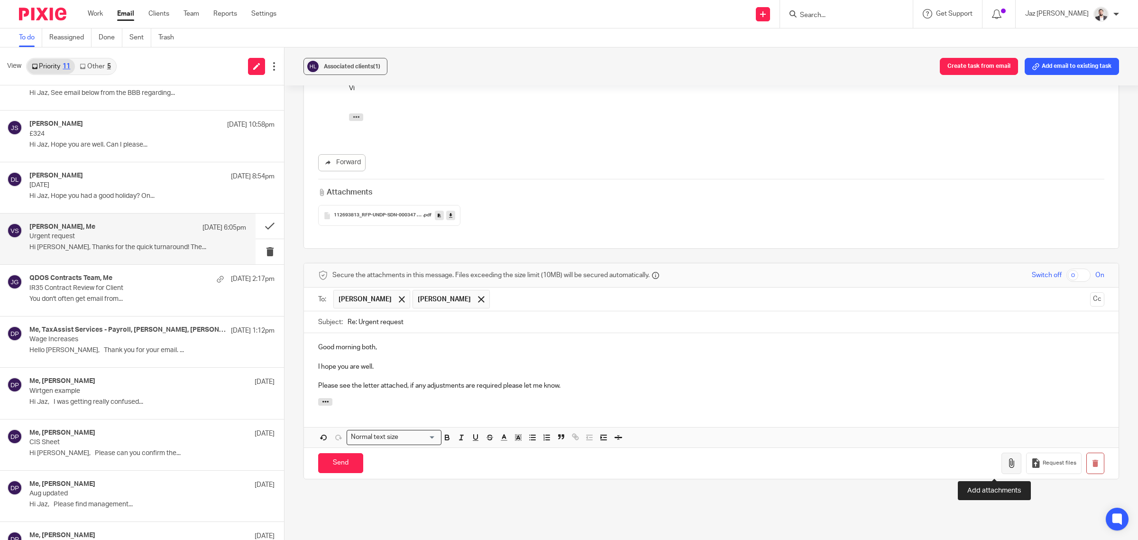
click at [1007, 462] on icon "button" at bounding box center [1011, 462] width 9 height 9
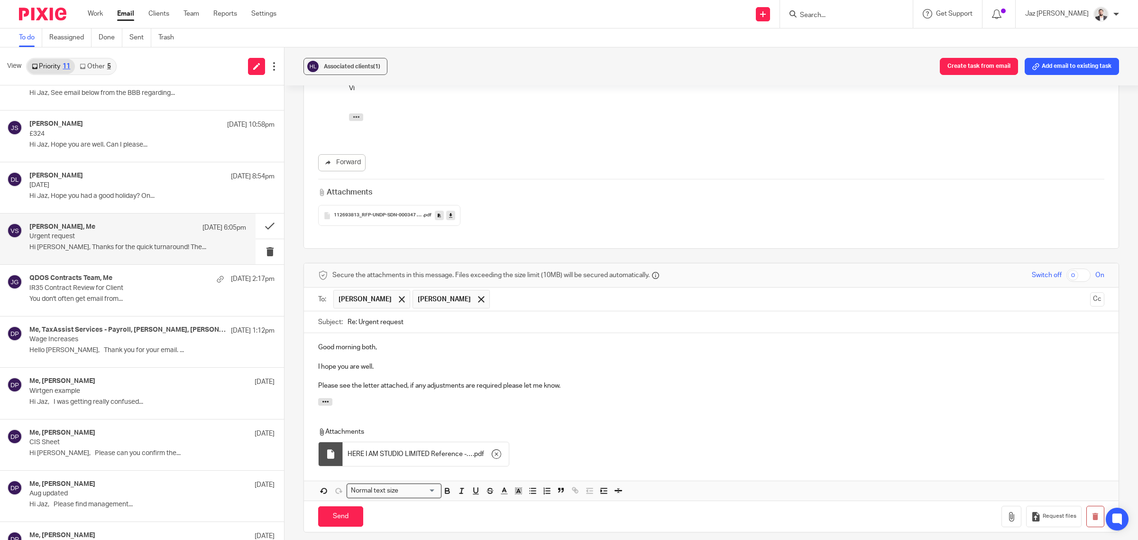
click at [616, 392] on div "Good morning both, I hope you are well. Please see the letter attached, if any …" at bounding box center [711, 365] width 815 height 64
click at [346, 520] on input "Send" at bounding box center [340, 516] width 45 height 20
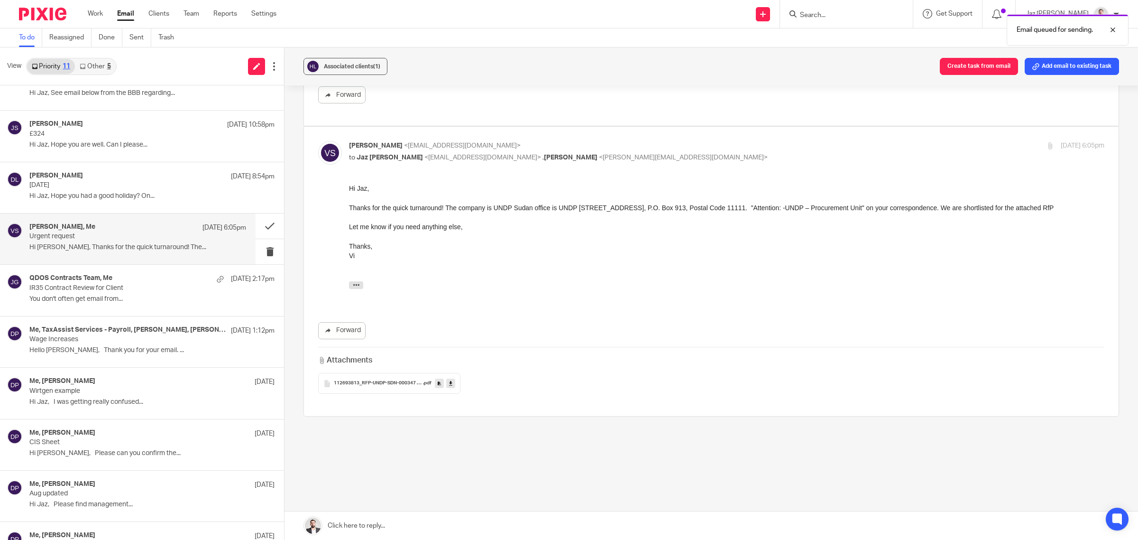
scroll to position [511, 0]
click at [116, 295] on p "You don't often get email from..." at bounding box center [137, 299] width 217 height 8
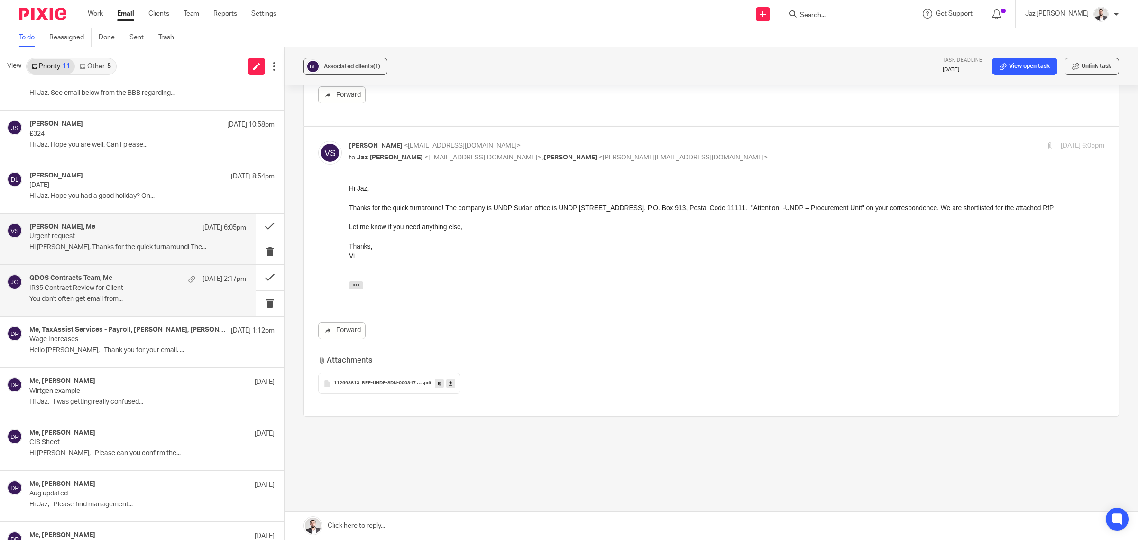
click at [117, 261] on div "Vitoria Silva, Me 22 Sep 6:05pm Urgent request Hi Jaz, Thanks for the quick tur…" at bounding box center [128, 238] width 256 height 51
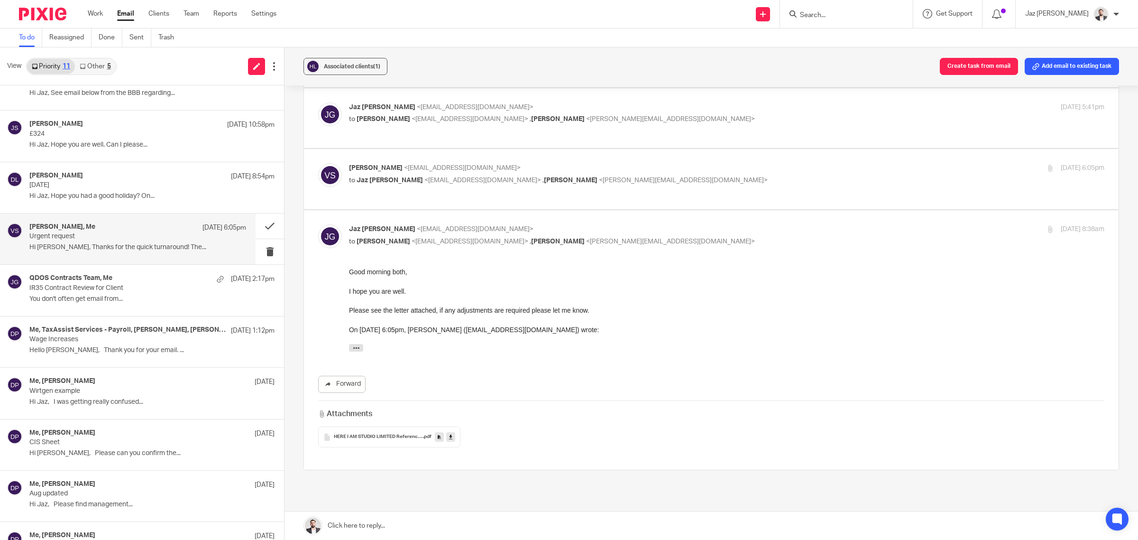
scroll to position [96, 0]
click at [262, 223] on button at bounding box center [270, 225] width 28 height 25
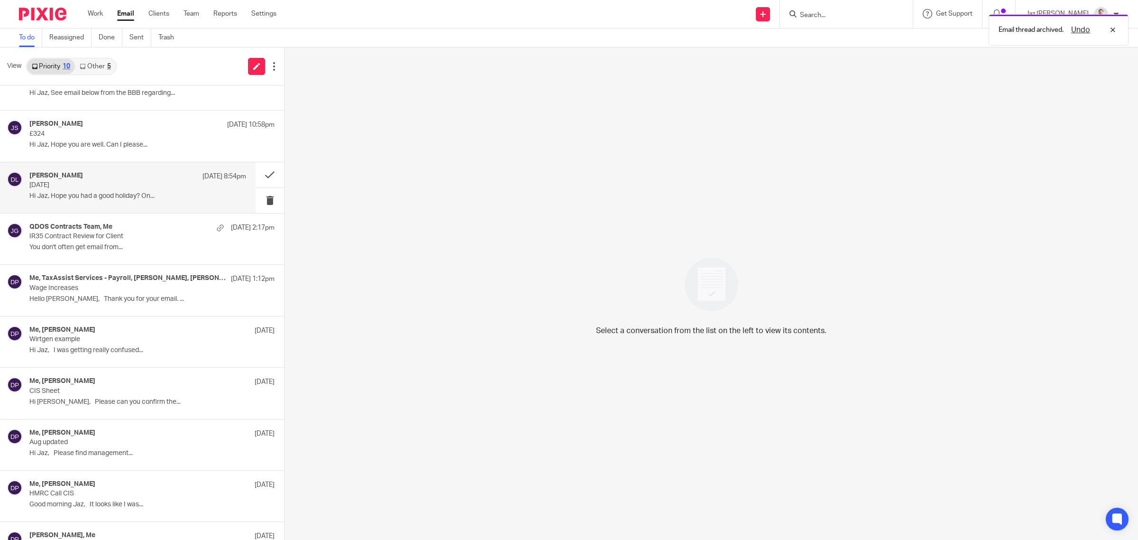
click at [155, 193] on p "Hi Jaz, Hope you had a good holiday? On..." at bounding box center [137, 196] width 217 height 8
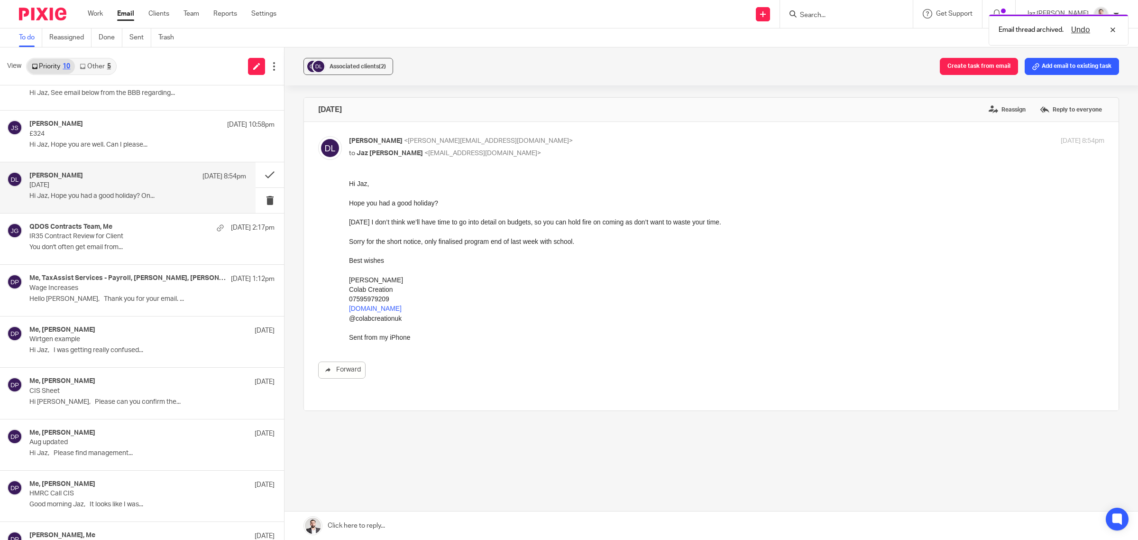
scroll to position [0, 0]
click at [439, 527] on link at bounding box center [712, 525] width 854 height 28
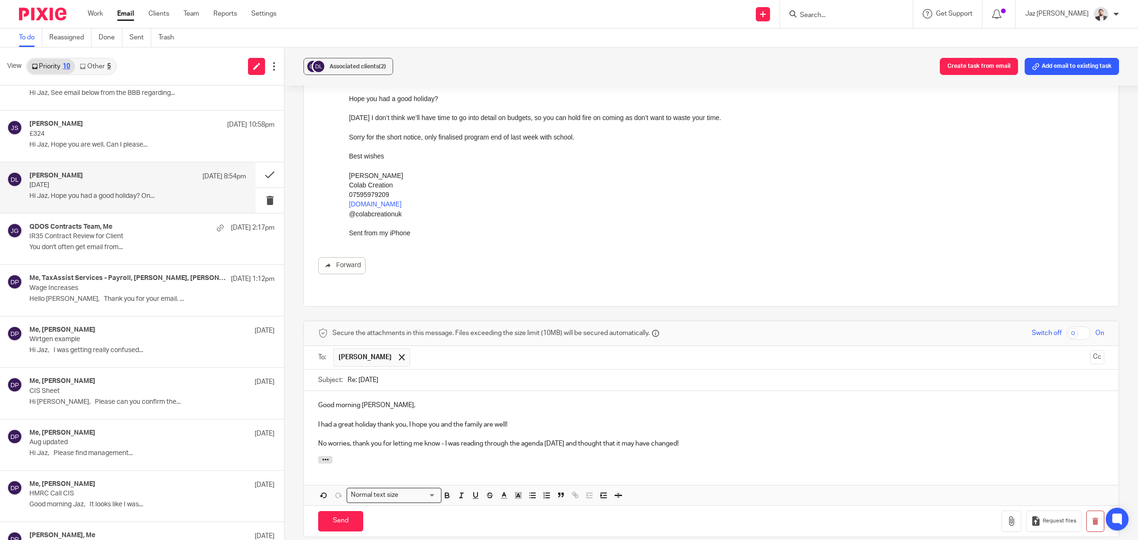
scroll to position [119, 0]
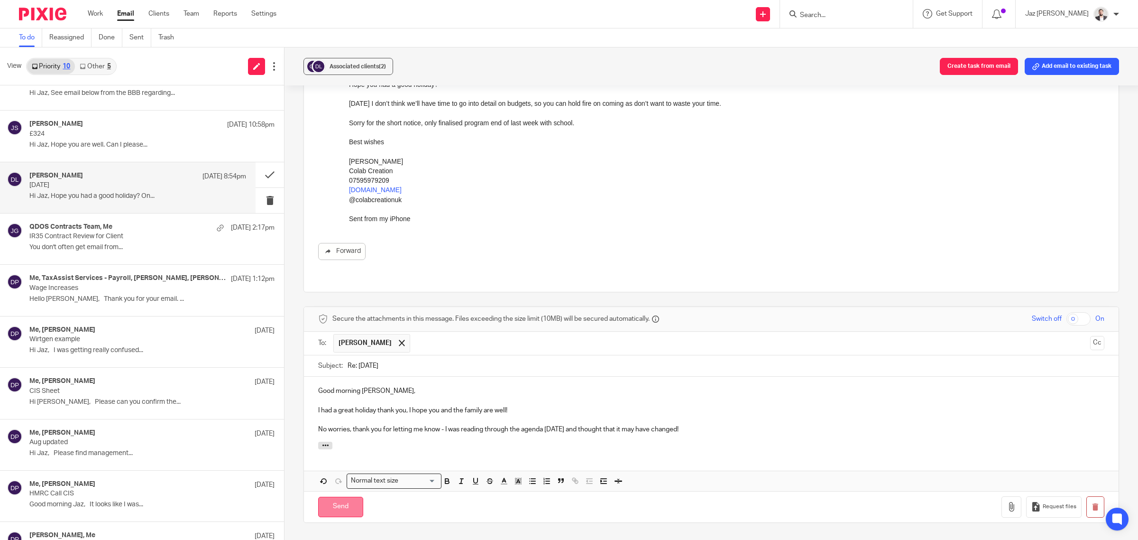
click at [325, 498] on input "Send" at bounding box center [340, 507] width 45 height 20
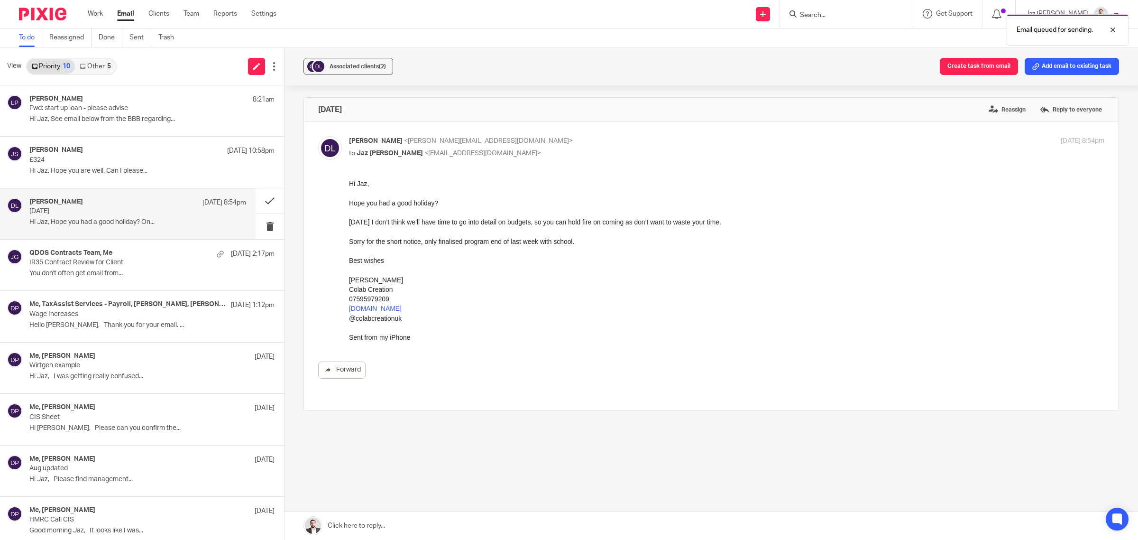
scroll to position [0, 0]
click at [258, 198] on button at bounding box center [270, 200] width 28 height 25
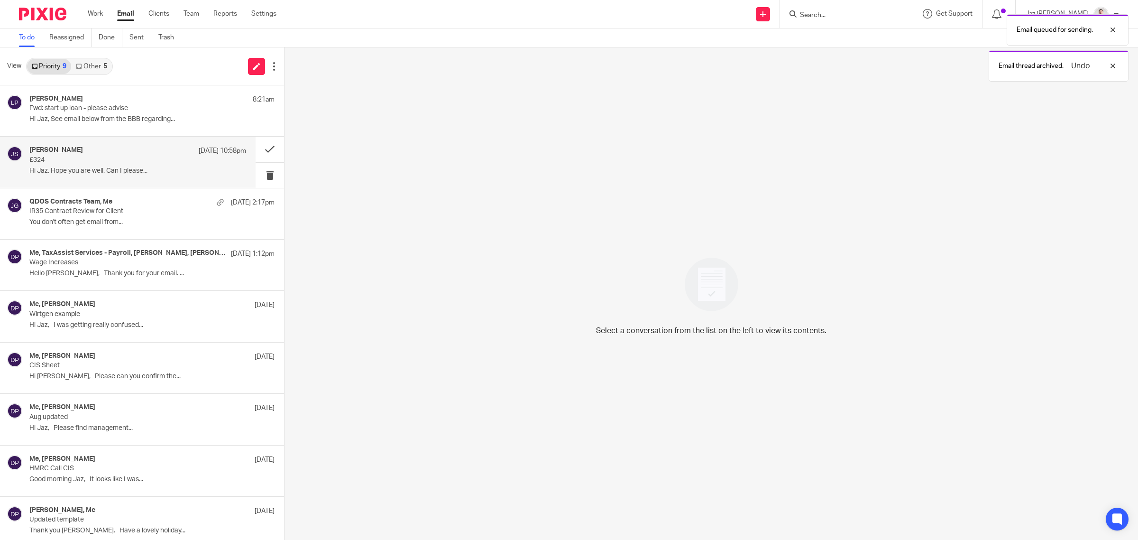
click at [164, 164] on p "£324" at bounding box center [116, 160] width 174 height 8
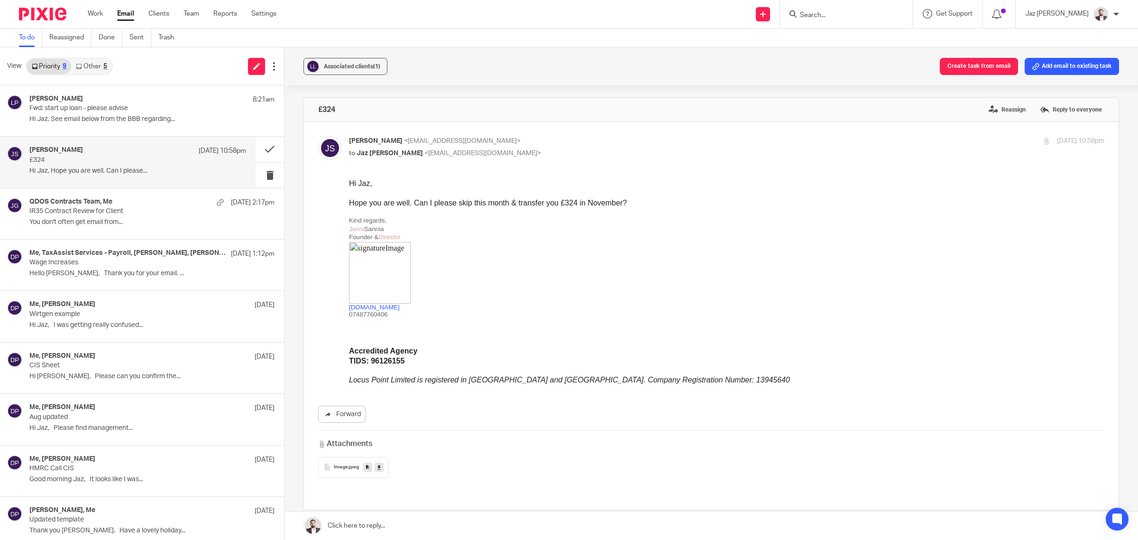
click at [423, 532] on link at bounding box center [712, 525] width 854 height 28
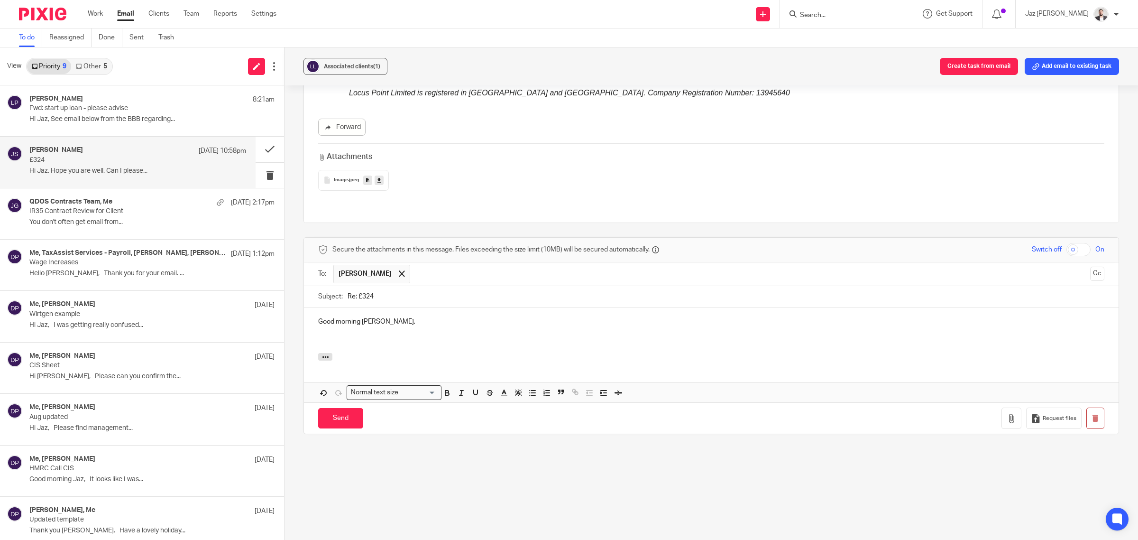
scroll to position [289, 0]
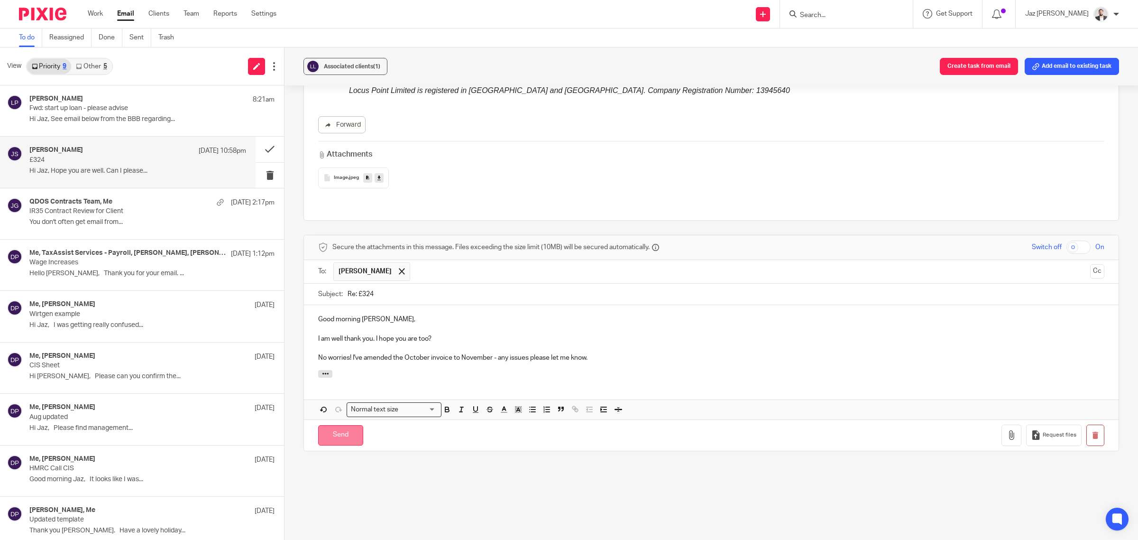
click at [330, 425] on input "Send" at bounding box center [340, 435] width 45 height 20
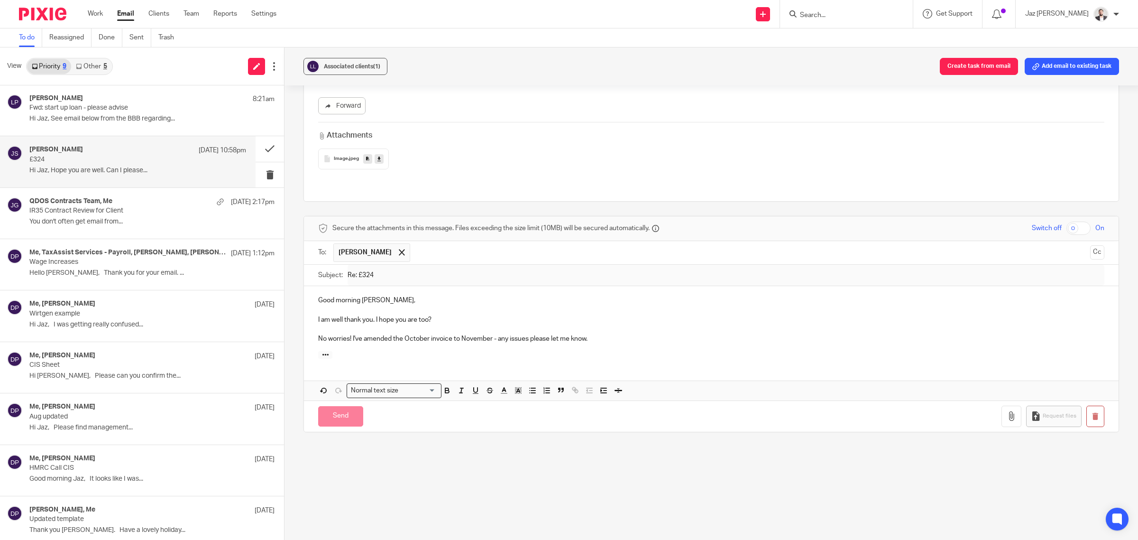
scroll to position [76, 0]
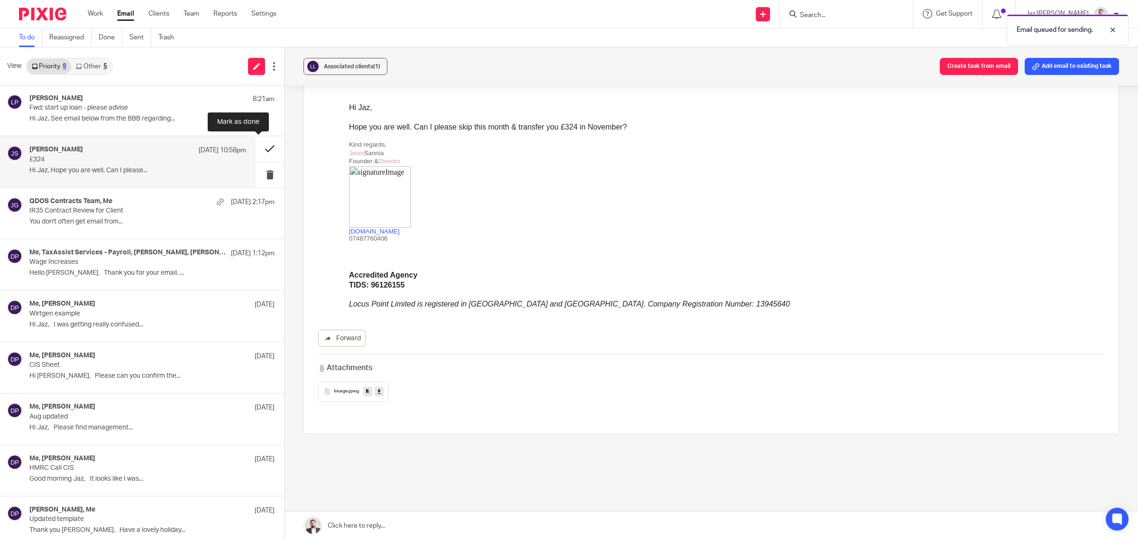
click at [265, 148] on button at bounding box center [270, 148] width 28 height 25
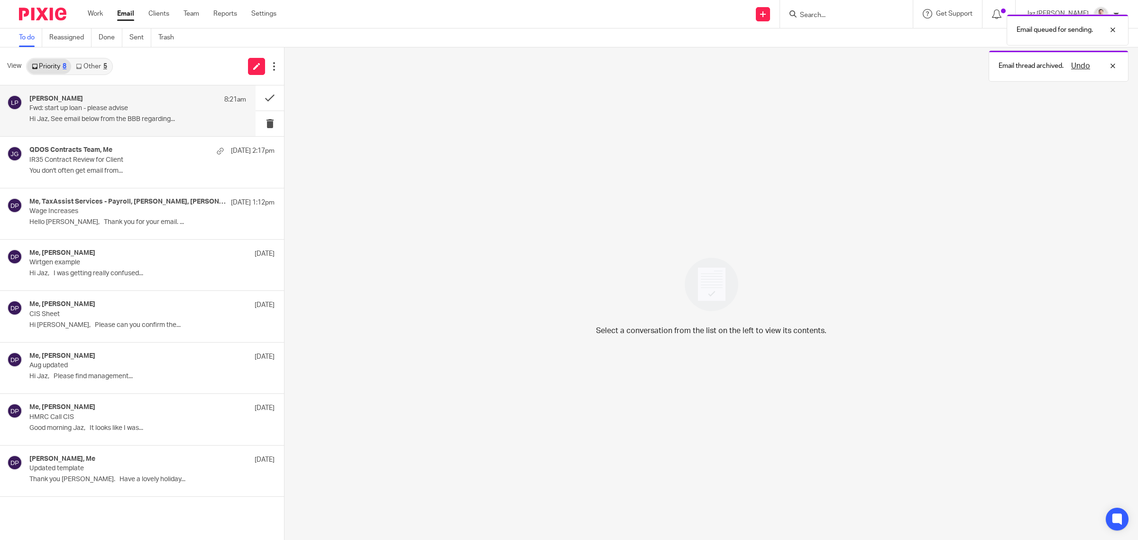
click at [160, 102] on div "Ludwig Paillier 8:21am" at bounding box center [137, 99] width 217 height 9
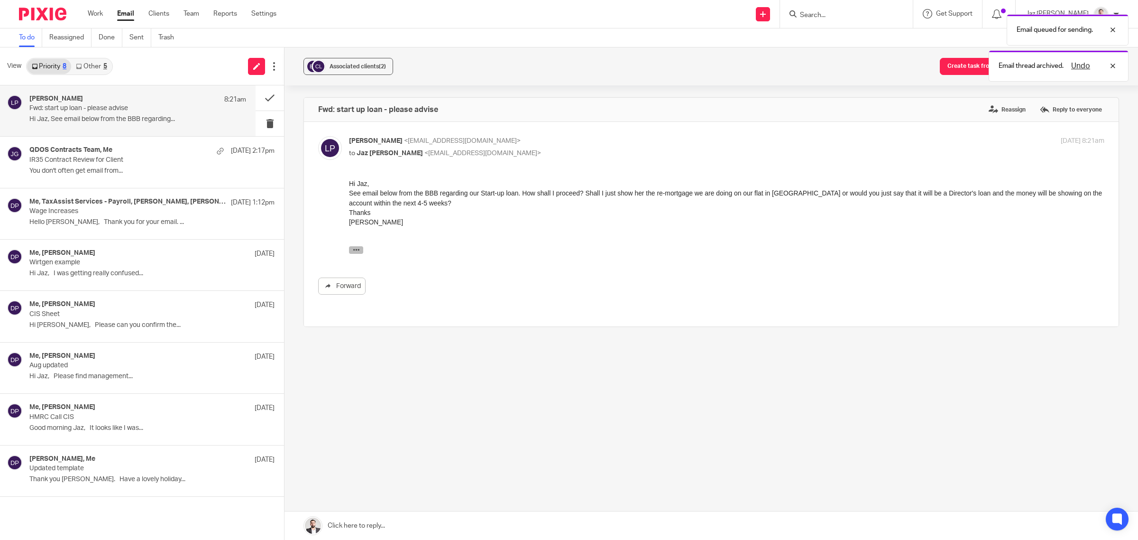
click at [356, 248] on icon "button" at bounding box center [356, 249] width 7 height 7
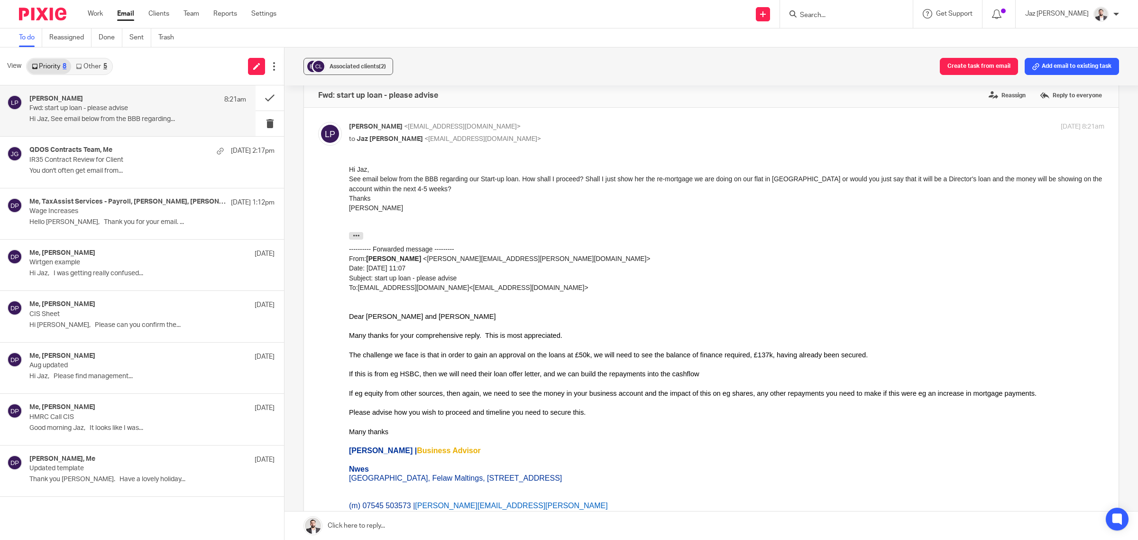
scroll to position [15, 0]
click at [557, 522] on link at bounding box center [712, 525] width 854 height 28
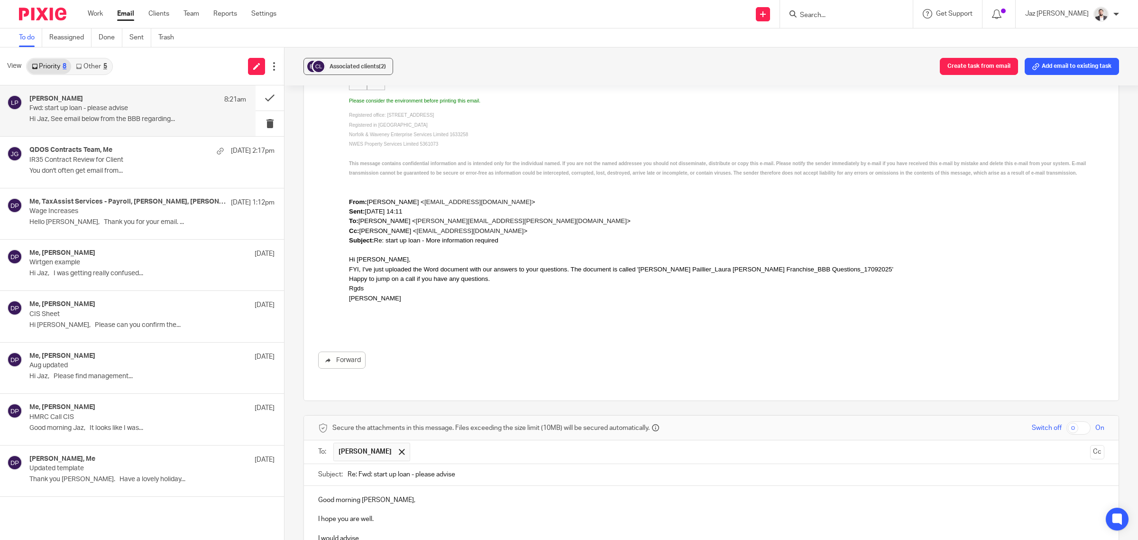
scroll to position [704, 0]
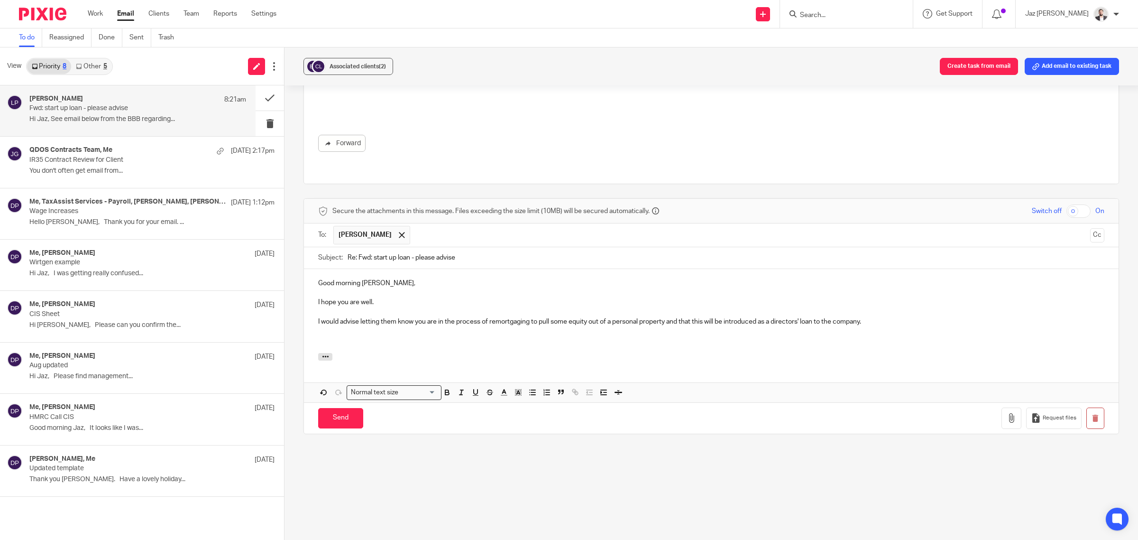
click at [347, 345] on p at bounding box center [711, 340] width 786 height 9
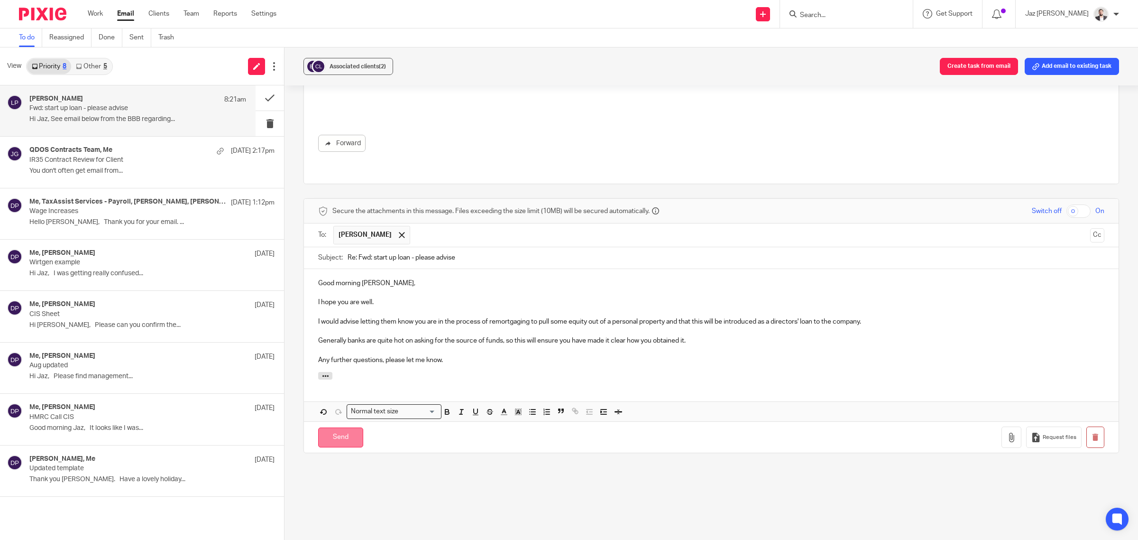
click at [337, 442] on input "Send" at bounding box center [340, 437] width 45 height 20
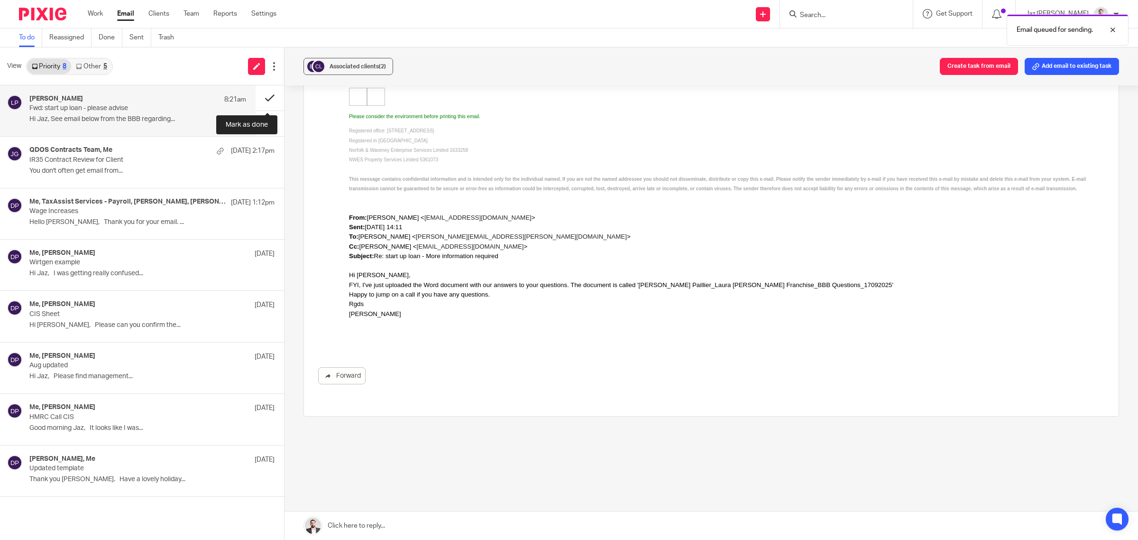
click at [273, 91] on button at bounding box center [270, 97] width 28 height 25
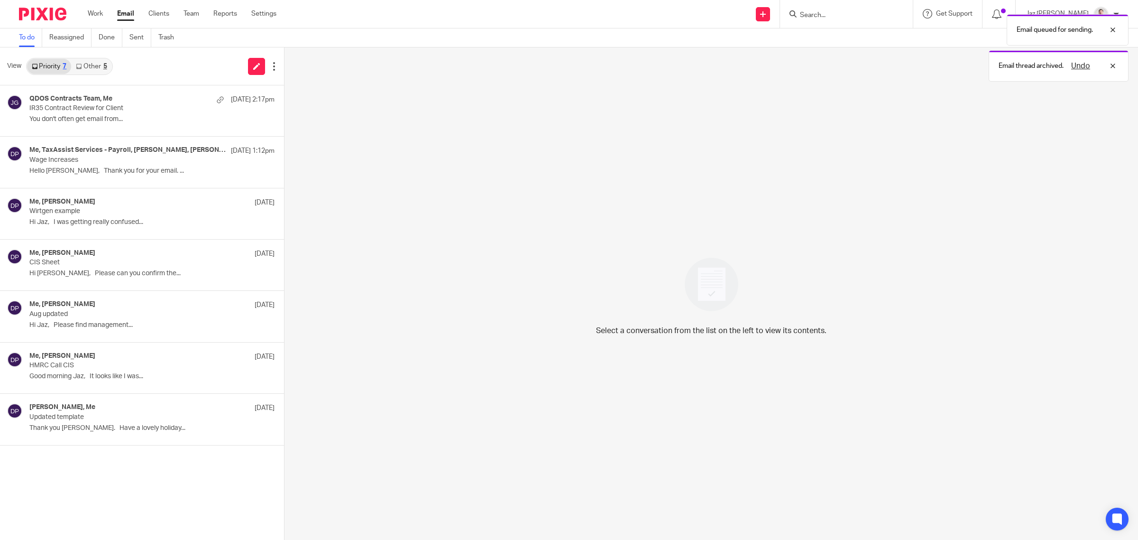
click at [99, 63] on link "Other 5" at bounding box center [91, 66] width 40 height 15
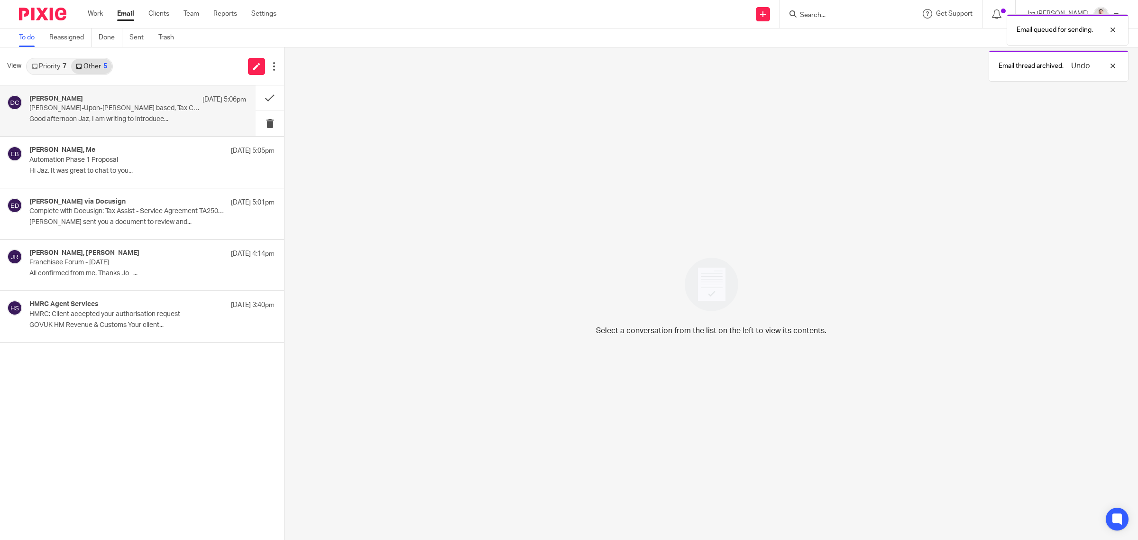
click at [102, 107] on p "Burton-Upon-Trent based, Tax Consultant with 2+ Years' Practice Experience, see…" at bounding box center [116, 108] width 174 height 8
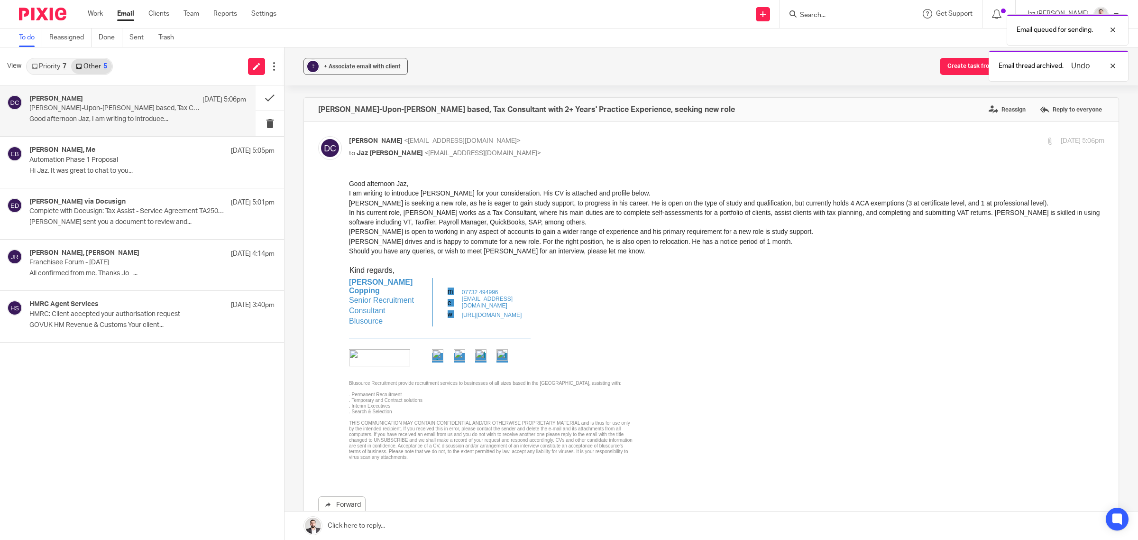
scroll to position [0, 0]
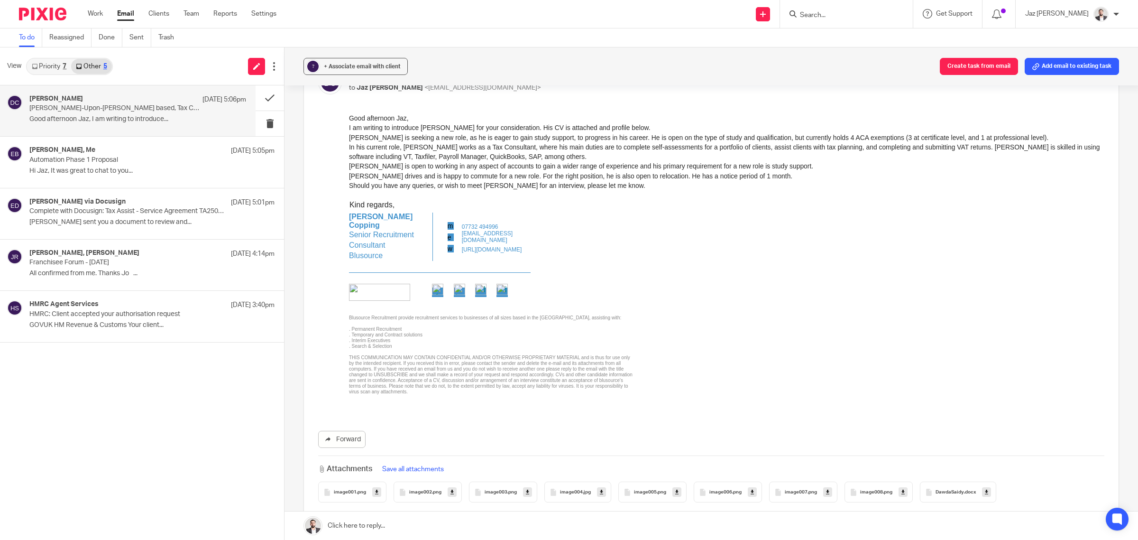
scroll to position [67, 0]
click at [947, 492] on span "DawdaSaidy" at bounding box center [950, 491] width 28 height 6
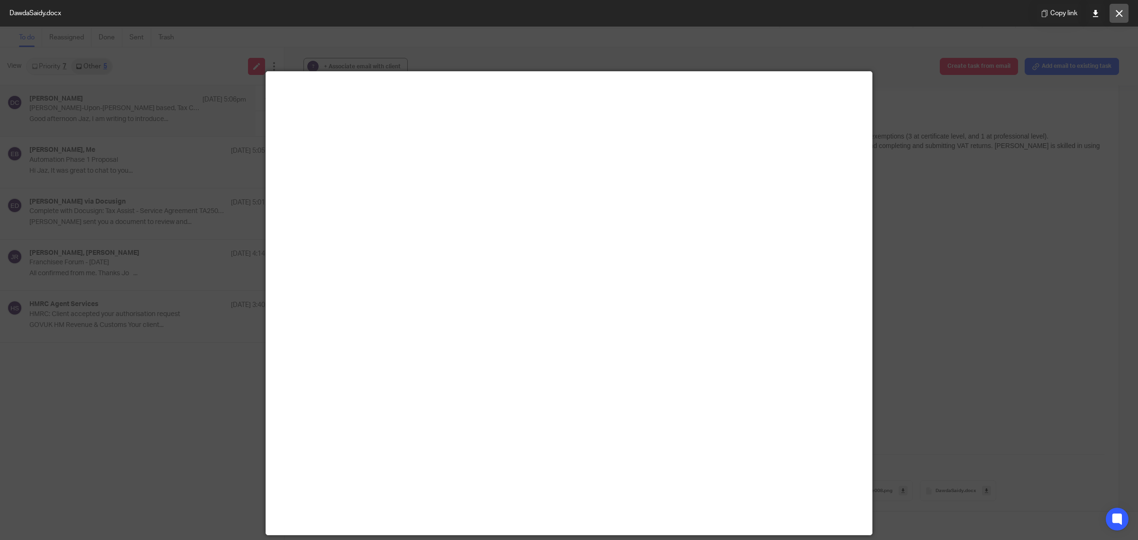
click at [1116, 15] on icon at bounding box center [1119, 13] width 7 height 7
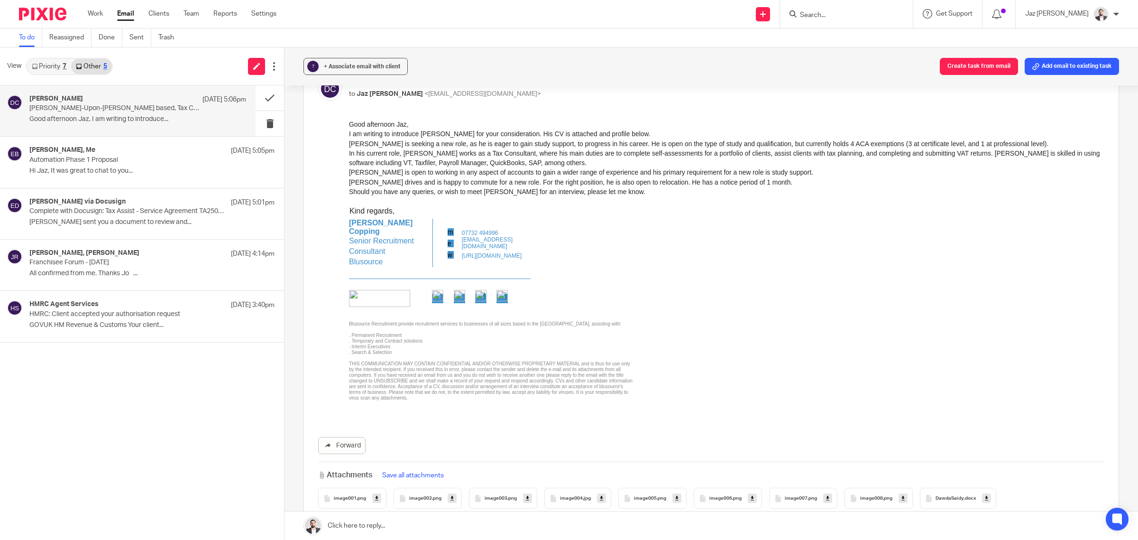
scroll to position [0, 0]
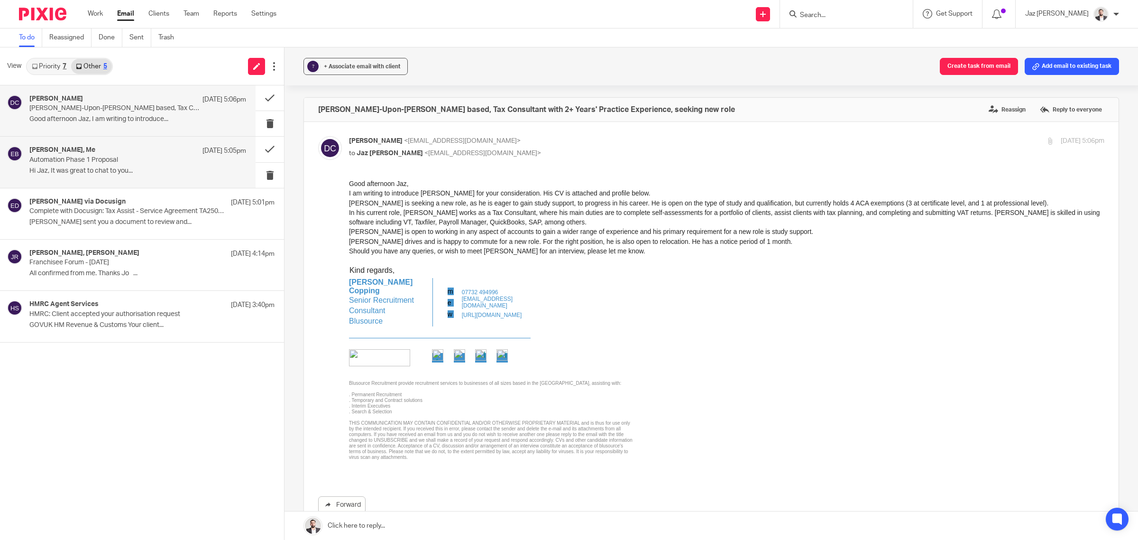
click at [108, 175] on p "Hi Jaz, It was great to chat to you..." at bounding box center [137, 171] width 217 height 8
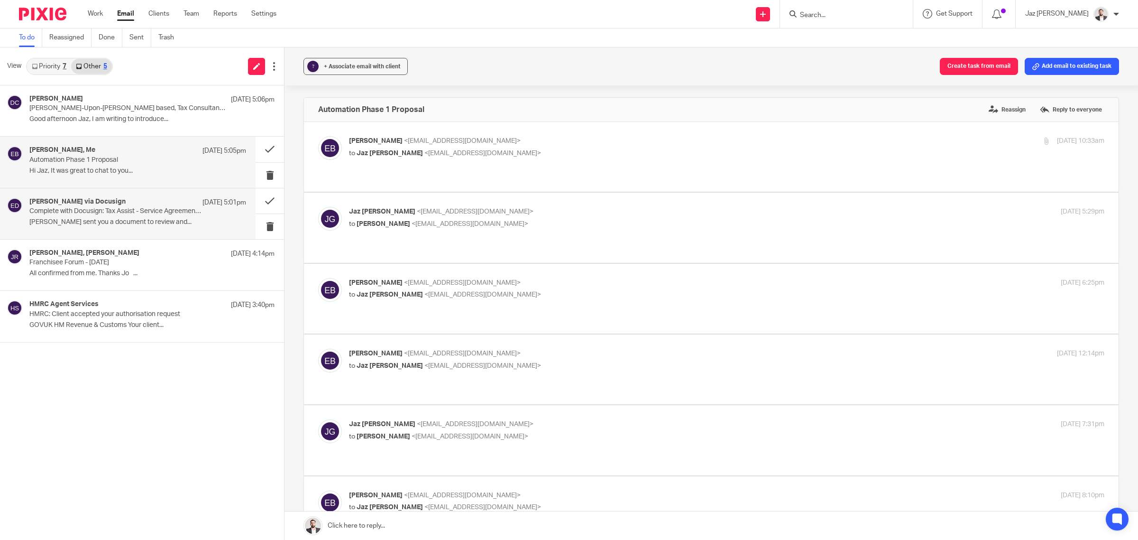
click at [116, 223] on p "Ed Brown sent you a document to review and..." at bounding box center [137, 222] width 217 height 8
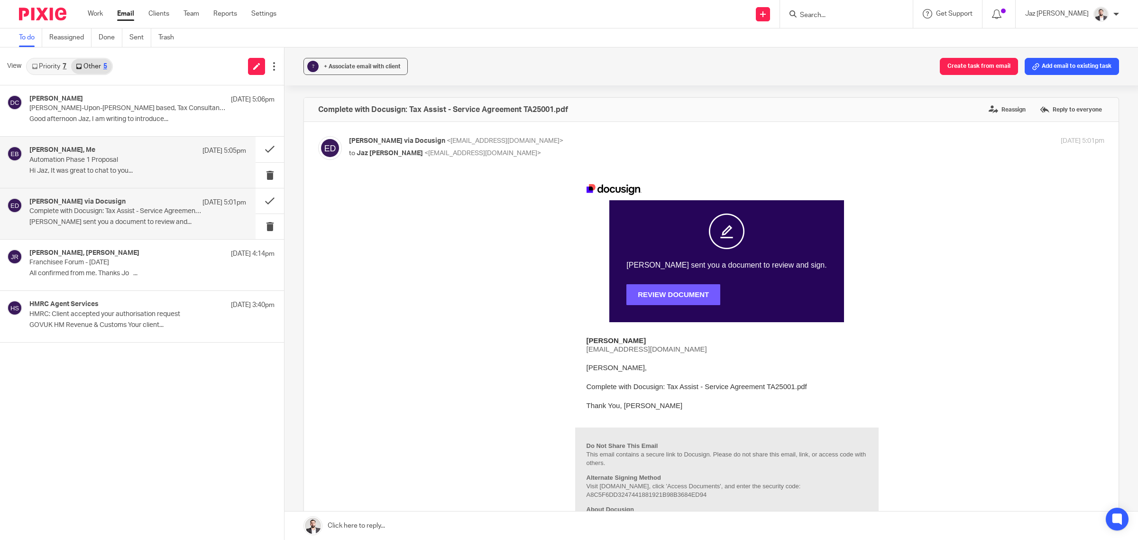
click at [122, 175] on p "Hi Jaz, It was great to chat to you..." at bounding box center [137, 171] width 217 height 8
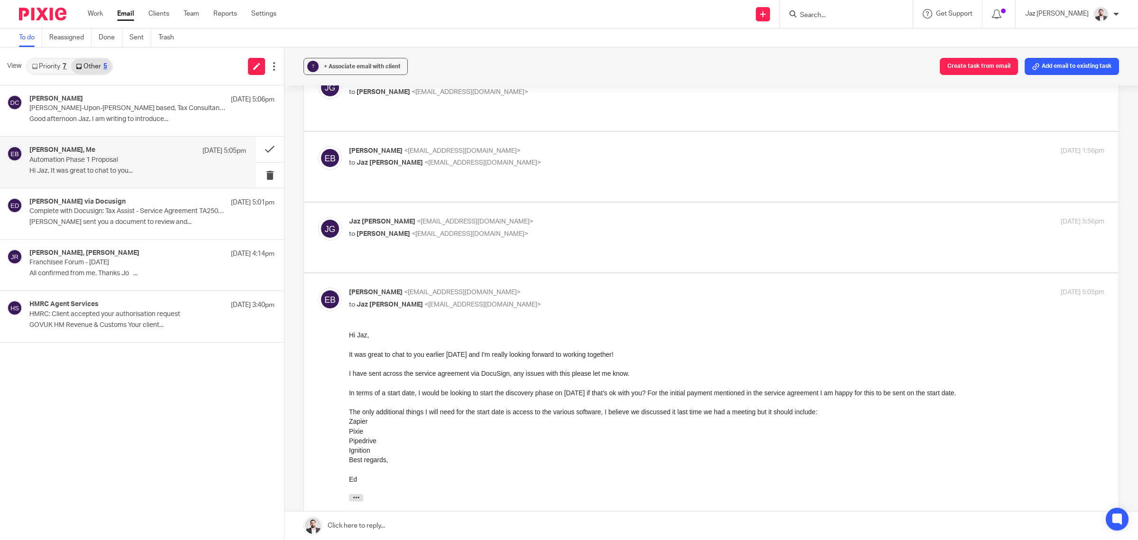
scroll to position [628, 0]
click at [518, 522] on link at bounding box center [712, 525] width 854 height 28
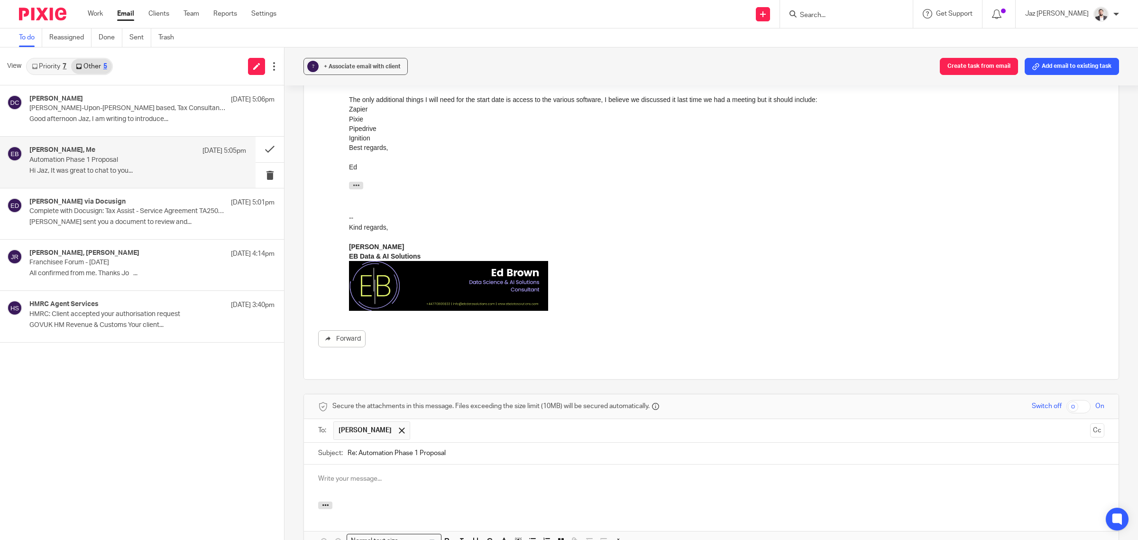
scroll to position [0, 0]
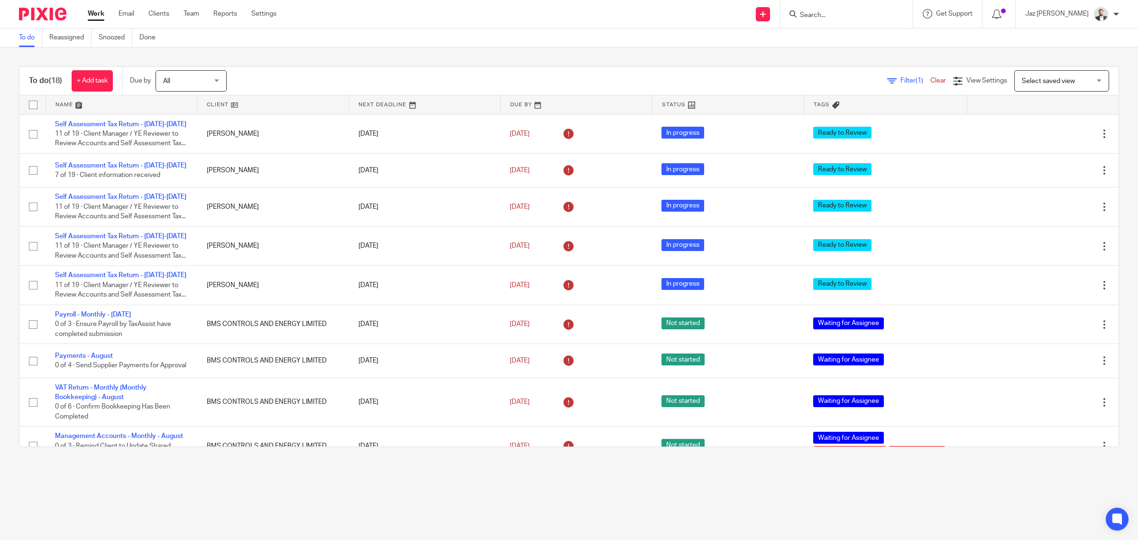
click at [873, 15] on input "Search" at bounding box center [841, 15] width 85 height 9
